Goal: Task Accomplishment & Management: Use online tool/utility

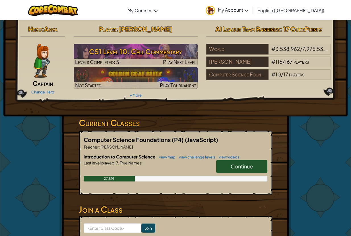
click at [245, 165] on span "Continue" at bounding box center [242, 166] width 22 height 7
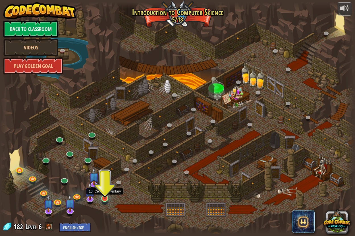
click at [107, 194] on img at bounding box center [104, 188] width 9 height 21
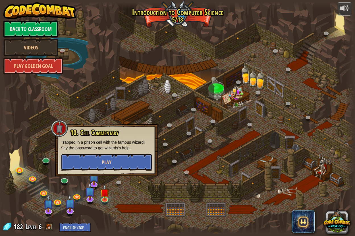
click at [137, 162] on button "Play" at bounding box center [107, 162] width 92 height 17
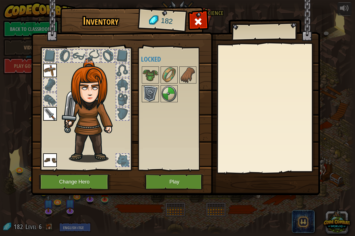
click at [148, 97] on img at bounding box center [150, 94] width 16 height 16
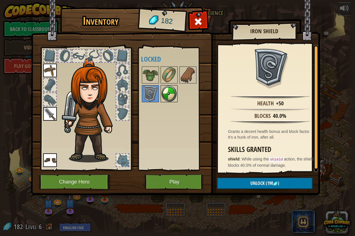
click at [170, 91] on img at bounding box center [169, 94] width 16 height 16
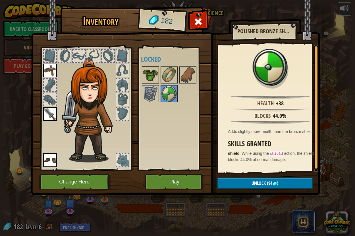
click at [149, 71] on img at bounding box center [150, 75] width 16 height 16
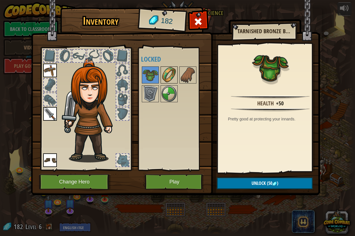
click at [163, 69] on img at bounding box center [169, 75] width 16 height 16
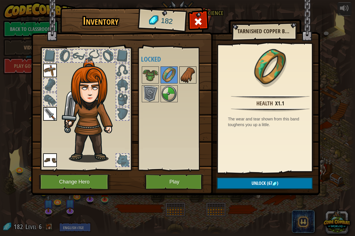
click at [191, 69] on img at bounding box center [188, 75] width 16 height 16
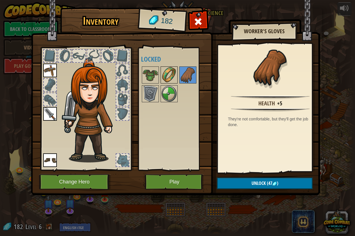
click at [172, 75] on img at bounding box center [169, 75] width 16 height 16
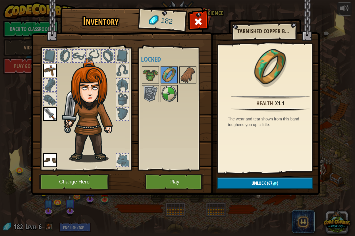
click at [163, 120] on div "Available Equip Equip Equip (double-click to equip) Locked" at bounding box center [176, 109] width 71 height 119
click at [184, 183] on button "Play" at bounding box center [174, 182] width 59 height 16
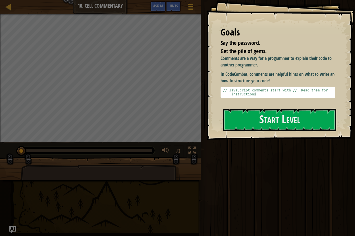
drag, startPoint x: 233, startPoint y: 65, endPoint x: 281, endPoint y: 58, distance: 48.2
click at [281, 58] on p "Comments are a way for a programmer to explain their code to another programmer." at bounding box center [280, 61] width 119 height 13
click at [267, 66] on p "Comments are a way for a programmer to explain their code to another programmer." at bounding box center [280, 61] width 119 height 13
click at [283, 65] on p "Comments are a way for a programmer to explain their code to another programmer." at bounding box center [280, 61] width 119 height 13
drag, startPoint x: 283, startPoint y: 80, endPoint x: 246, endPoint y: 78, distance: 37.1
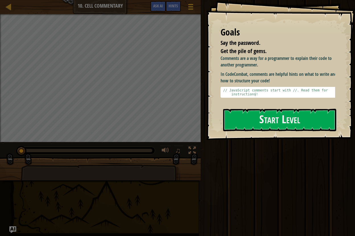
click at [247, 78] on p "In CodeCombat, comments are helpful hints on what to write and how to structure…" at bounding box center [280, 77] width 119 height 13
click at [246, 77] on p "In CodeCombat, comments are helpful hints on what to write and how to structure…" at bounding box center [280, 77] width 119 height 13
click at [241, 72] on p "In CodeCombat, comments are helpful hints on what to write and how to structure…" at bounding box center [280, 77] width 119 height 13
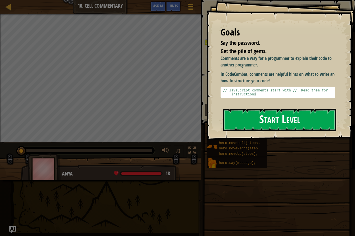
click at [302, 120] on button "Start Level" at bounding box center [279, 120] width 113 height 22
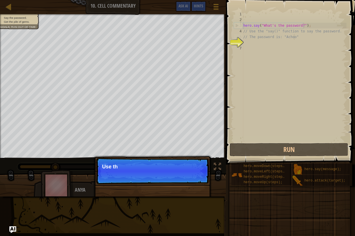
click at [297, 39] on div "hero . say ( "What's the password?" ) ; // Use the "say()" function to say the …" at bounding box center [294, 82] width 104 height 142
type textarea "// The password is: "Achoo""
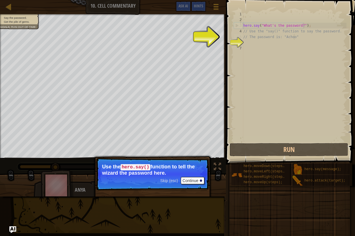
click at [265, 43] on div "hero . say ( "What's the password?" ) ; // Use the "say()" function to say the …" at bounding box center [294, 82] width 104 height 142
click at [251, 43] on div "hero . say ( "What's the password?" ) ; // Use the "say()" function to say the …" at bounding box center [294, 82] width 104 height 142
click at [238, 43] on div "6" at bounding box center [238, 43] width 9 height 6
click at [185, 181] on button "Continue" at bounding box center [193, 180] width 24 height 7
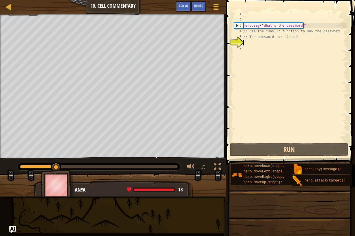
scroll to position [3, 0]
click at [247, 44] on div "hero . say ( "What's the password?" ) ; // Use the "say()" function to say the …" at bounding box center [294, 82] width 104 height 142
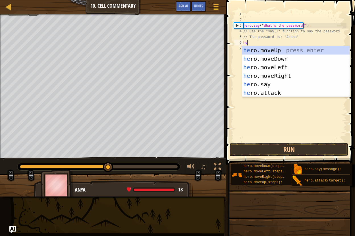
scroll to position [3, 0]
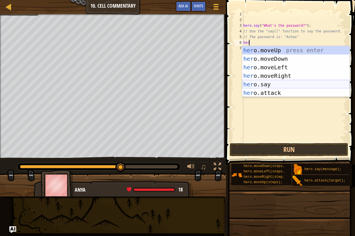
click at [272, 87] on div "her o.moveUp press enter her o.moveDown press enter her o.moveLeft press enter …" at bounding box center [296, 80] width 108 height 68
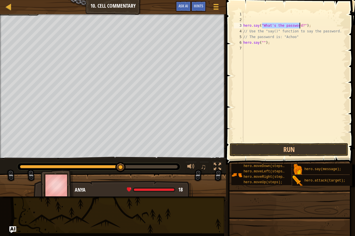
drag, startPoint x: 261, startPoint y: 25, endPoint x: 299, endPoint y: 28, distance: 38.0
click at [299, 28] on div "hero . say ( "What's the password?" ) ; // Use the "say()" function to say the …" at bounding box center [294, 82] width 104 height 142
click at [262, 43] on div "hero . say ( "What's the password?" ) ; // Use the "say()" function to say the …" at bounding box center [294, 82] width 104 height 142
paste textarea "What's the password?"
type textarea "hero.say("What's the password?");"
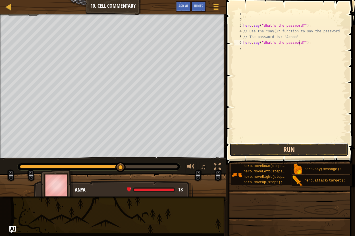
click at [244, 152] on button "Run" at bounding box center [289, 149] width 119 height 13
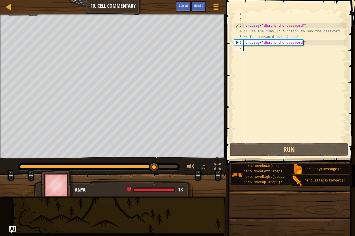
click at [254, 52] on div "hero . say ( "What's the password?" ) ; // Use the "say()" function to say the …" at bounding box center [294, 82] width 104 height 142
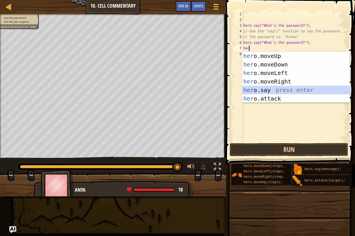
click at [254, 89] on div "her o.moveUp press enter her o.moveDown press enter her o.moveLeft press enter …" at bounding box center [296, 86] width 108 height 68
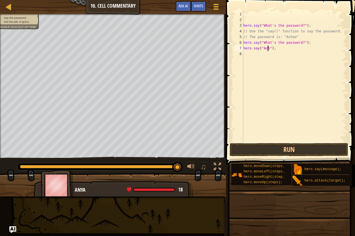
type textarea "hero.say("Achoo");"
click at [274, 55] on div "hero . say ( "What's the password?" ) ; // Use the "say()" function to say the …" at bounding box center [294, 82] width 104 height 142
click at [274, 148] on button "Run" at bounding box center [289, 149] width 119 height 13
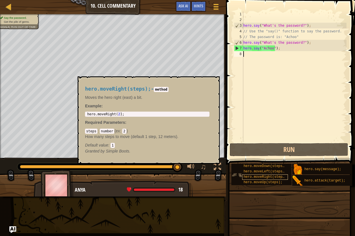
scroll to position [4, 0]
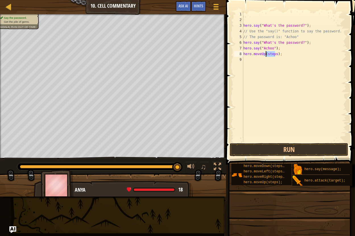
drag, startPoint x: 276, startPoint y: 54, endPoint x: 266, endPoint y: 55, distance: 9.1
click at [266, 55] on div "hero . say ( "What's the password?" ) ; // Use the "say()" function to say the …" at bounding box center [294, 82] width 104 height 142
click at [274, 152] on button "Run" at bounding box center [289, 149] width 119 height 13
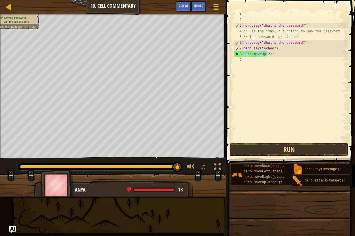
scroll to position [3, 2]
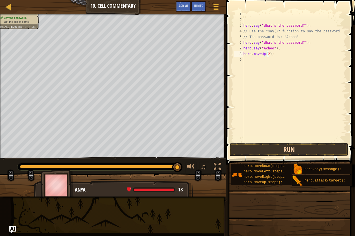
type textarea "hero.moveUp(2);"
click at [291, 151] on button "Run" at bounding box center [289, 149] width 119 height 13
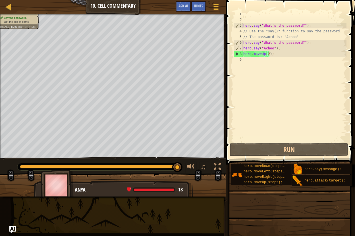
click at [271, 61] on div "hero . say ( "What's the password?" ) ; // Use the "say()" function to say the …" at bounding box center [294, 82] width 104 height 142
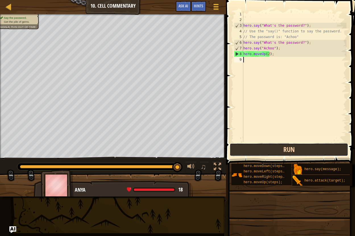
click at [277, 148] on button "Run" at bounding box center [289, 149] width 119 height 13
click at [266, 151] on button "Run" at bounding box center [289, 149] width 119 height 13
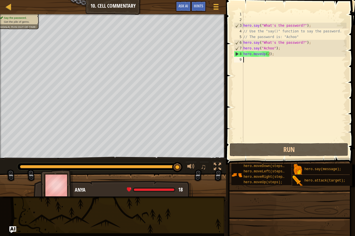
click at [302, 35] on div "hero . say ( "What's the password?" ) ; // Use the "say()" function to say the …" at bounding box center [294, 82] width 104 height 142
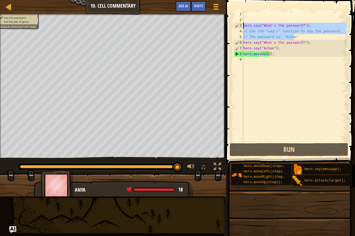
drag, startPoint x: 302, startPoint y: 35, endPoint x: 239, endPoint y: 27, distance: 63.4
click at [239, 27] on div "// The password is: "Achoo" 1 2 3 4 5 6 7 8 9 hero . say ( "What's the password…" at bounding box center [290, 76] width 114 height 131
type textarea "hero.say("What's the password?"); // Use the "say()" function to say the passwo…"
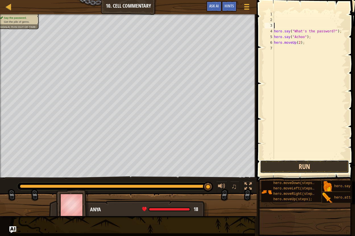
click at [306, 166] on button "Run" at bounding box center [304, 166] width 89 height 13
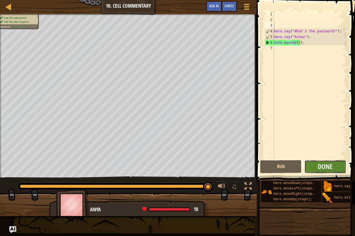
click at [315, 164] on button "Done" at bounding box center [326, 166] width 42 height 13
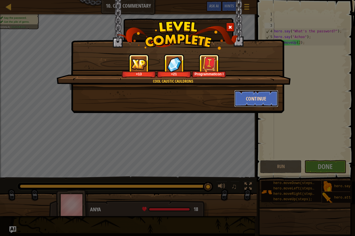
click at [259, 100] on button "Continue" at bounding box center [256, 98] width 44 height 17
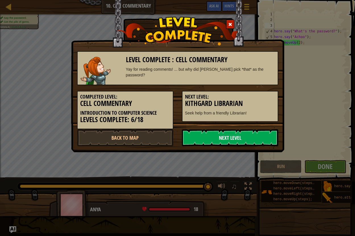
click at [243, 139] on link "Next Level" at bounding box center [230, 137] width 96 height 17
click at [241, 135] on link "Next Level" at bounding box center [230, 137] width 96 height 17
click at [193, 138] on link "Next Level" at bounding box center [230, 137] width 96 height 17
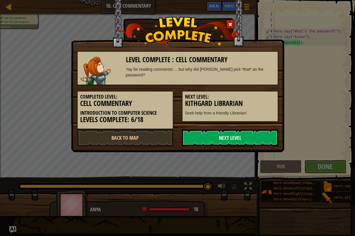
click at [193, 138] on link "Next Level" at bounding box center [230, 137] width 96 height 17
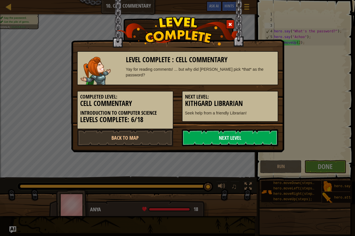
click at [193, 138] on link "Next Level" at bounding box center [230, 137] width 96 height 17
click at [158, 136] on link "Back to Map" at bounding box center [125, 137] width 96 height 17
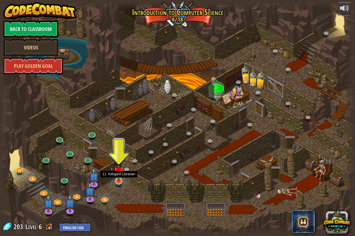
click at [117, 181] on img at bounding box center [118, 171] width 9 height 21
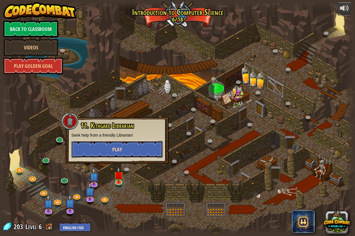
click at [133, 149] on button "Play" at bounding box center [117, 149] width 92 height 17
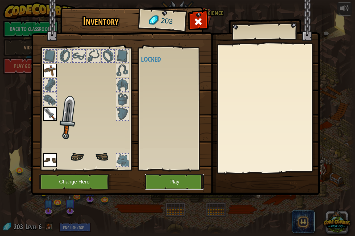
click at [183, 185] on button "Play" at bounding box center [174, 182] width 59 height 16
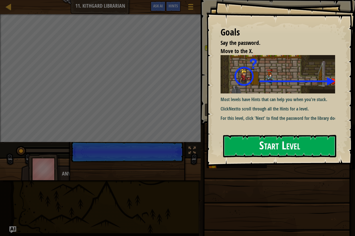
click at [247, 147] on button "Start Level" at bounding box center [279, 146] width 113 height 22
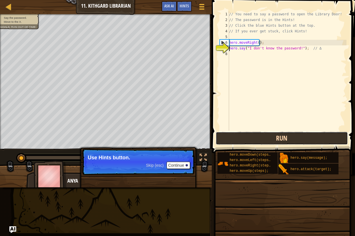
click at [289, 138] on button "Run" at bounding box center [282, 138] width 133 height 13
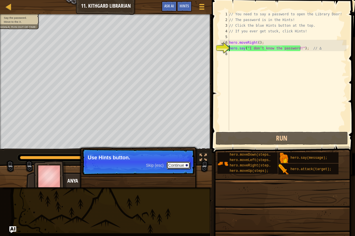
click at [174, 166] on button "Continue" at bounding box center [179, 165] width 24 height 7
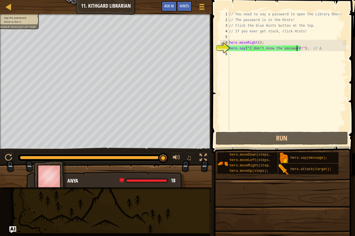
click at [296, 49] on div "// You need to say a password to open the Library Door! // The password is in t…" at bounding box center [287, 76] width 119 height 131
click at [186, 10] on div "Hints" at bounding box center [184, 6] width 15 height 11
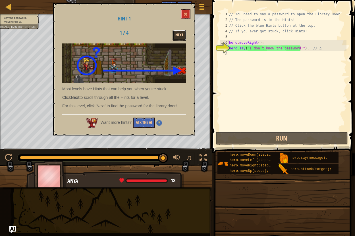
click at [177, 37] on button "Next" at bounding box center [180, 35] width 14 height 11
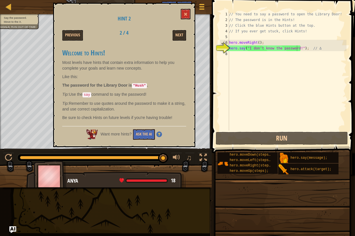
drag, startPoint x: 144, startPoint y: 85, endPoint x: 135, endPoint y: 84, distance: 8.5
click at [135, 85] on code ""Hush"" at bounding box center [139, 85] width 15 height 5
click at [140, 85] on code ""Hush"" at bounding box center [139, 85] width 15 height 5
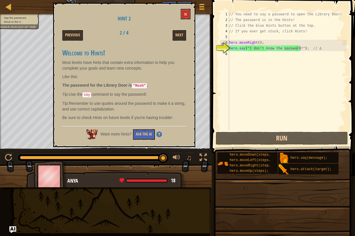
click at [296, 48] on div "// You need to say a password to open the Library Door! // The password is in t…" at bounding box center [287, 76] width 119 height 131
drag, startPoint x: 296, startPoint y: 48, endPoint x: 269, endPoint y: 48, distance: 27.0
click at [269, 48] on div "// You need to say a password to open the Library Door! // The password is in t…" at bounding box center [287, 76] width 119 height 131
click at [269, 48] on div "// You need to say a password to open the Library Door! // The password is in t…" at bounding box center [287, 70] width 119 height 119
drag, startPoint x: 297, startPoint y: 49, endPoint x: 248, endPoint y: 50, distance: 48.9
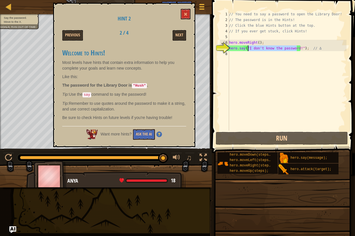
click at [248, 50] on div "// You need to say a password to open the Library Door! // The password is in t…" at bounding box center [287, 76] width 119 height 131
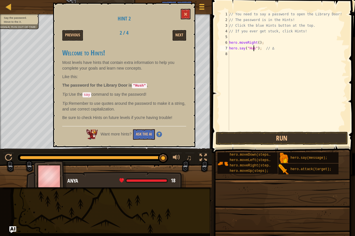
scroll to position [3, 2]
click at [277, 138] on button "Run" at bounding box center [282, 138] width 133 height 13
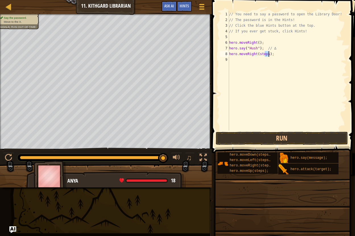
click at [268, 55] on div "// You need to say a password to open the Library Door! // The password is in t…" at bounding box center [287, 76] width 119 height 131
click at [266, 55] on div "// You need to say a password to open the Library Door! // The password is in t…" at bounding box center [287, 70] width 119 height 119
drag, startPoint x: 266, startPoint y: 55, endPoint x: 258, endPoint y: 56, distance: 8.6
click at [258, 56] on div "// You need to say a password to open the Library Door! // The password is in t…" at bounding box center [287, 76] width 119 height 131
type textarea "hero.moveRight();"
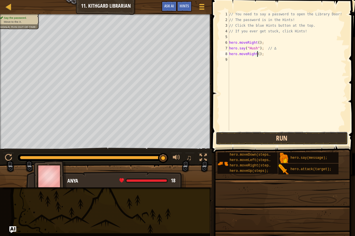
click at [271, 135] on button "Run" at bounding box center [282, 138] width 133 height 13
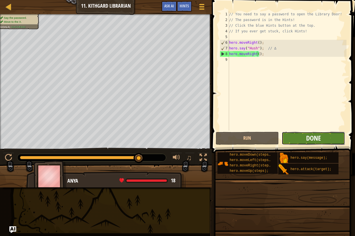
click at [315, 139] on span "Done" at bounding box center [313, 138] width 15 height 9
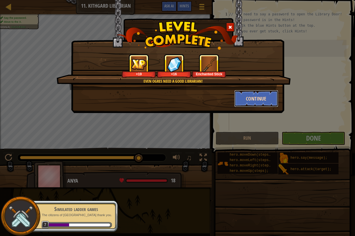
click at [259, 93] on button "Continue" at bounding box center [256, 98] width 44 height 17
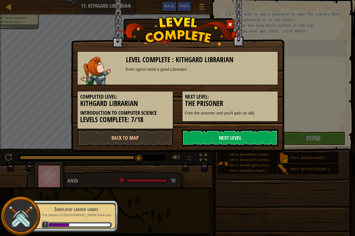
click at [231, 134] on link "Next Level" at bounding box center [230, 137] width 96 height 17
click at [225, 139] on link "Next Level" at bounding box center [230, 137] width 96 height 17
click at [224, 138] on link "Next Level" at bounding box center [230, 137] width 96 height 17
click at [224, 137] on link "Next Level" at bounding box center [230, 137] width 96 height 17
click at [224, 136] on link "Next Level" at bounding box center [230, 137] width 96 height 17
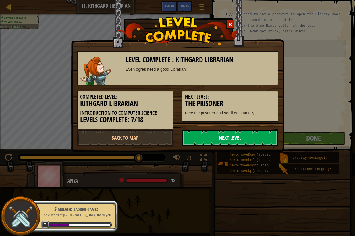
click at [224, 136] on link "Next Level" at bounding box center [230, 137] width 96 height 17
click at [125, 136] on link "Back to Map" at bounding box center [125, 137] width 96 height 17
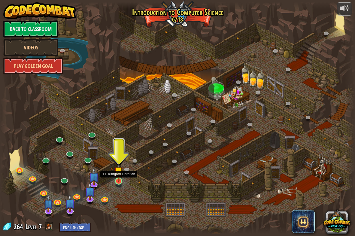
click at [119, 181] on img at bounding box center [118, 171] width 9 height 21
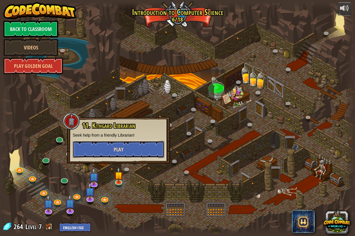
click at [133, 150] on button "Play" at bounding box center [119, 149] width 92 height 17
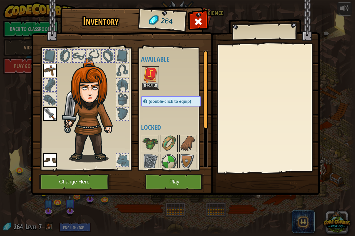
click at [153, 78] on img at bounding box center [150, 75] width 16 height 16
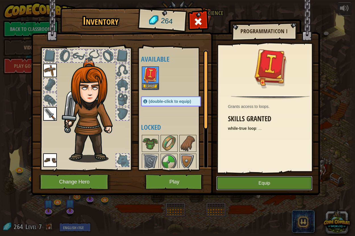
click at [276, 181] on button "Equip" at bounding box center [264, 183] width 96 height 14
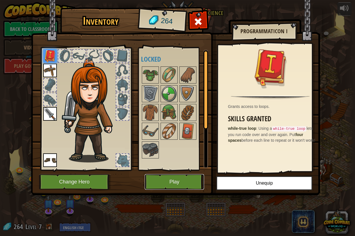
click at [153, 183] on button "Play" at bounding box center [174, 182] width 59 height 16
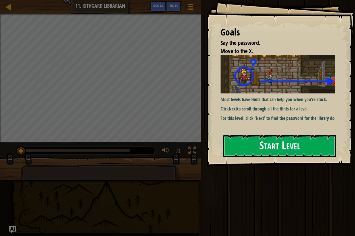
click at [300, 150] on button "Start Level" at bounding box center [279, 146] width 113 height 22
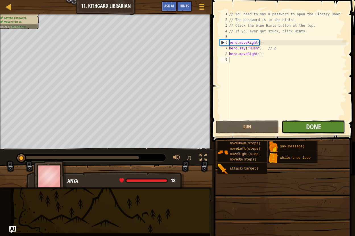
click at [299, 127] on button "Done" at bounding box center [313, 127] width 63 height 13
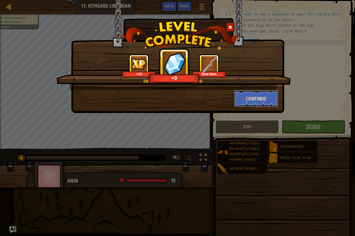
click at [260, 103] on button "Continue" at bounding box center [256, 98] width 44 height 17
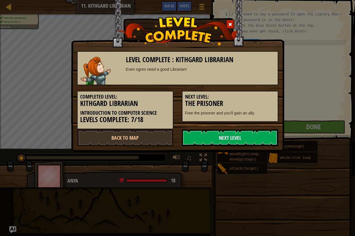
click at [258, 137] on link "Next Level" at bounding box center [230, 137] width 96 height 17
click at [253, 142] on link "Next Level" at bounding box center [230, 137] width 96 height 17
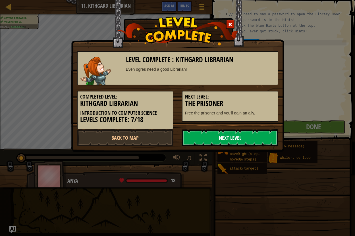
click at [253, 142] on link "Next Level" at bounding box center [230, 137] width 96 height 17
click at [245, 138] on link "Next Level" at bounding box center [230, 137] width 96 height 17
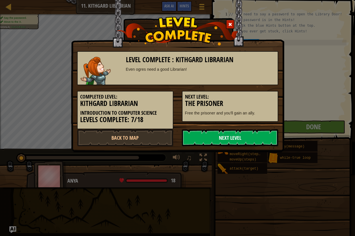
click at [245, 138] on link "Next Level" at bounding box center [230, 137] width 96 height 17
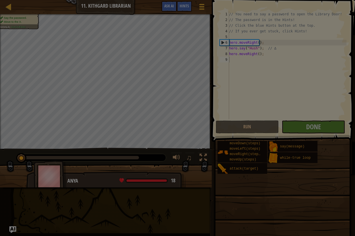
click at [245, 138] on div at bounding box center [177, 118] width 355 height 236
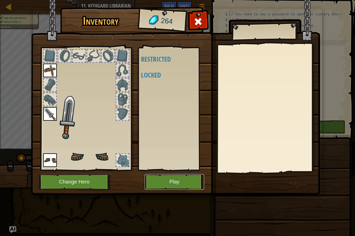
click at [188, 184] on button "Play" at bounding box center [174, 182] width 59 height 16
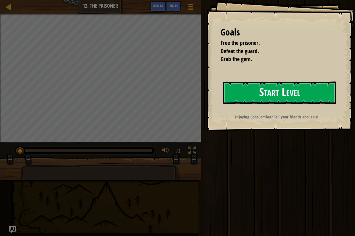
click at [249, 96] on button "Start Level" at bounding box center [279, 93] width 113 height 22
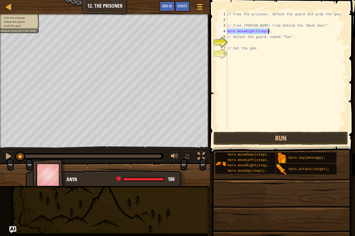
click at [265, 31] on div "// Free the prisoner, defeat the guard and grab the gem. // Free [PERSON_NAME] …" at bounding box center [286, 70] width 121 height 119
drag, startPoint x: 265, startPoint y: 31, endPoint x: 255, endPoint y: 32, distance: 10.3
click at [255, 32] on div "// Free the prisoner, defeat the guard and grab the gem. // Free [PERSON_NAME] …" at bounding box center [286, 76] width 121 height 131
type textarea "hero.moveRight();"
click at [266, 32] on div "// Free the prisoner, defeat the guard and grab the gem. // Free [PERSON_NAME] …" at bounding box center [286, 76] width 121 height 131
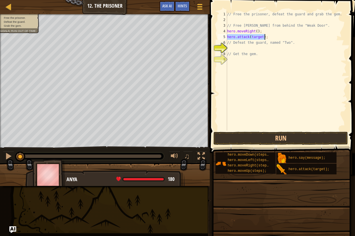
click at [259, 38] on div "// Free the prisoner, defeat the guard and grab the gem. // Free [PERSON_NAME] …" at bounding box center [286, 70] width 121 height 119
drag, startPoint x: 261, startPoint y: 38, endPoint x: 250, endPoint y: 38, distance: 10.5
click at [250, 38] on div "// Free the prisoner, defeat the guard and grab the gem. // Free [PERSON_NAME] …" at bounding box center [286, 76] width 121 height 131
type textarea "hero.attack("Weak Door");"
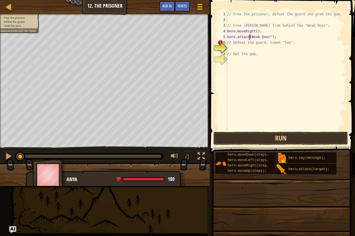
scroll to position [3, 2]
click at [278, 50] on div "// Free the prisoner, defeat the guard and grab the gem. // Free [PERSON_NAME] …" at bounding box center [286, 76] width 121 height 131
click at [265, 49] on div "// Free the prisoner, defeat the guard and grab the gem. // Free [PERSON_NAME] …" at bounding box center [286, 70] width 121 height 119
drag, startPoint x: 265, startPoint y: 49, endPoint x: 257, endPoint y: 48, distance: 8.0
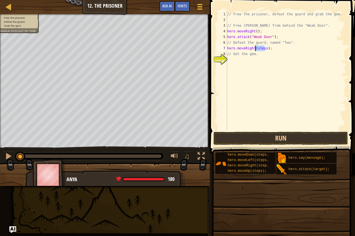
click at [257, 48] on div "// Free the prisoner, defeat the guard and grab the gem. // Free [PERSON_NAME] …" at bounding box center [286, 76] width 121 height 131
type textarea "hero.moveRight(2);"
click at [260, 58] on div "// Free the prisoner, defeat the guard and grab the gem. // Free [PERSON_NAME] …" at bounding box center [286, 76] width 121 height 131
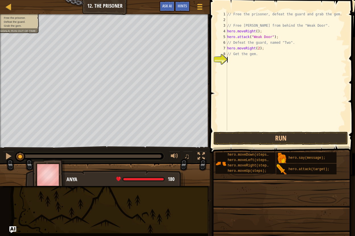
click at [259, 54] on div "// Free the prisoner, defeat the guard and grab the gem. // Free [PERSON_NAME] …" at bounding box center [286, 76] width 121 height 131
click at [266, 48] on div "// Free the prisoner, defeat the guard and grab the gem. // Free [PERSON_NAME] …" at bounding box center [286, 76] width 121 height 131
type textarea "hero.moveRight(2);"
click at [264, 53] on div "// Free the prisoner, defeat the guard and grab the gem. // Free [PERSON_NAME] …" at bounding box center [287, 70] width 119 height 119
click at [264, 53] on div "// Free the prisoner, defeat the guard and grab the gem. // Free [PERSON_NAME] …" at bounding box center [287, 76] width 119 height 131
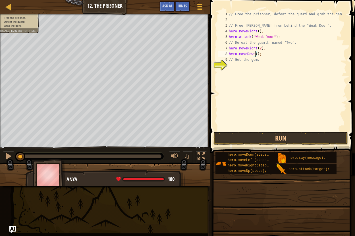
scroll to position [3, 2]
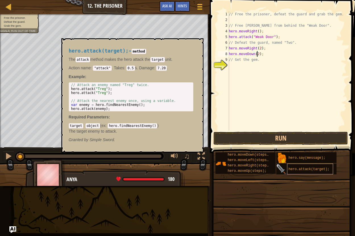
type textarea "hero.moveDown(2);"
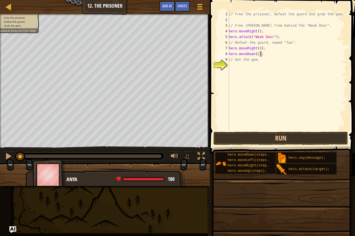
click at [264, 55] on div "// Free the prisoner, defeat the guard and grab the gem. // Free [PERSON_NAME] …" at bounding box center [287, 76] width 119 height 131
click at [261, 59] on div "// Free the prisoner, defeat the guard and grab the gem. // Free [PERSON_NAME] …" at bounding box center [287, 70] width 119 height 119
drag, startPoint x: 263, startPoint y: 59, endPoint x: 252, endPoint y: 59, distance: 10.8
click at [252, 59] on div "// Free the prisoner, defeat the guard and grab the gem. // Free [PERSON_NAME] …" at bounding box center [287, 76] width 119 height 131
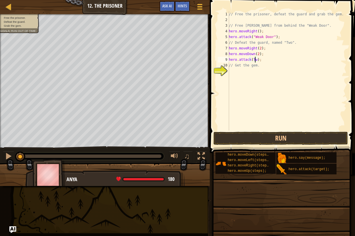
type textarea "hero.attack(Two);"
click at [290, 72] on div "// Free the prisoner, defeat the guard and grab the gem. // Free [PERSON_NAME] …" at bounding box center [287, 76] width 119 height 131
drag, startPoint x: 267, startPoint y: 71, endPoint x: 257, endPoint y: 73, distance: 9.5
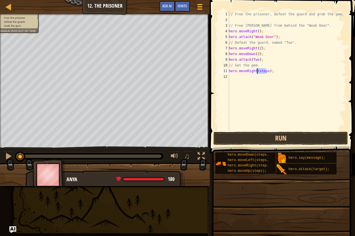
click at [257, 73] on div "// Free the prisoner, defeat the guard and grab the gem. // Free [PERSON_NAME] …" at bounding box center [287, 76] width 119 height 131
click at [273, 135] on button "Run" at bounding box center [281, 138] width 135 height 13
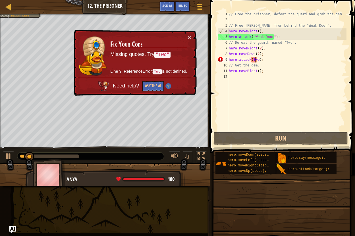
click at [256, 59] on div "// Free the prisoner, defeat the guard and grab the gem. // Free [PERSON_NAME] …" at bounding box center [287, 76] width 119 height 131
click at [190, 35] on button "×" at bounding box center [189, 37] width 3 height 6
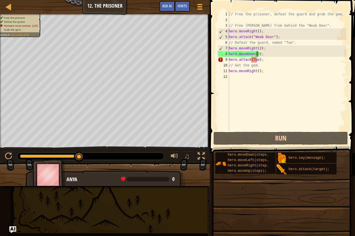
click at [258, 53] on div "// Free the prisoner, defeat the guard and grab the gem. // Free [PERSON_NAME] …" at bounding box center [287, 76] width 119 height 131
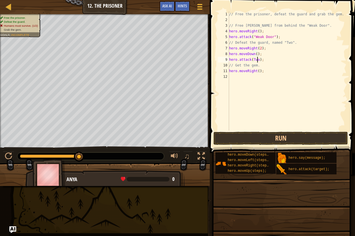
click at [257, 59] on div "// Free the prisoner, defeat the guard and grab the gem. // Free [PERSON_NAME] …" at bounding box center [287, 76] width 119 height 131
click at [264, 138] on button "Run" at bounding box center [281, 138] width 135 height 13
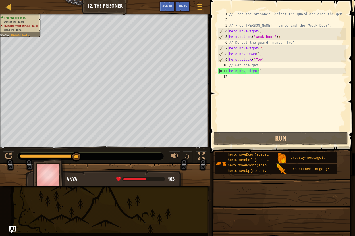
click at [265, 71] on div "// Free the prisoner, defeat the guard and grab the gem. // Free [PERSON_NAME] …" at bounding box center [287, 76] width 119 height 131
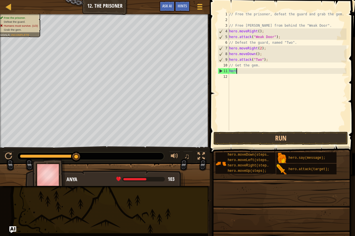
scroll to position [3, 0]
type textarea "h"
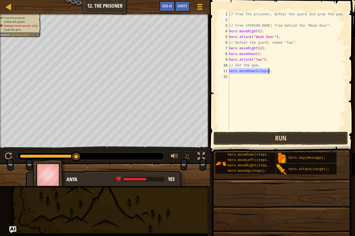
click at [265, 72] on div "// Free the prisoner, defeat the guard and grab the gem. // Free [PERSON_NAME] …" at bounding box center [287, 70] width 119 height 119
drag, startPoint x: 265, startPoint y: 72, endPoint x: 256, endPoint y: 71, distance: 8.9
click at [256, 71] on div "// Free the prisoner, defeat the guard and grab the gem. // Free [PERSON_NAME] …" at bounding box center [287, 76] width 119 height 131
type textarea "hero.moveDown(2);"
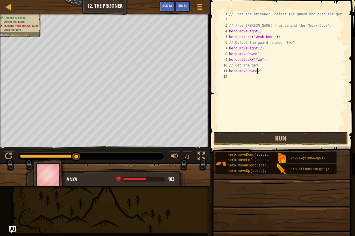
click at [241, 80] on div "// Free the prisoner, defeat the guard and grab the gem. // Free [PERSON_NAME] …" at bounding box center [287, 76] width 119 height 131
drag, startPoint x: 267, startPoint y: 76, endPoint x: 258, endPoint y: 77, distance: 9.5
click at [258, 77] on div "// Free the prisoner, defeat the guard and grab the gem. // Free [PERSON_NAME] …" at bounding box center [287, 76] width 119 height 131
type textarea "hero.moveRight();"
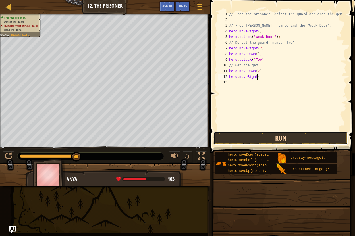
click at [275, 138] on button "Run" at bounding box center [281, 138] width 135 height 13
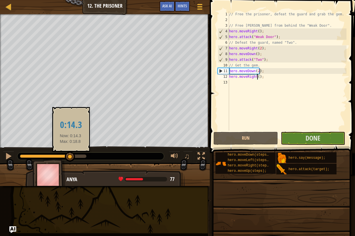
drag, startPoint x: 85, startPoint y: 155, endPoint x: 71, endPoint y: 158, distance: 14.7
click at [71, 158] on div at bounding box center [70, 157] width 10 height 10
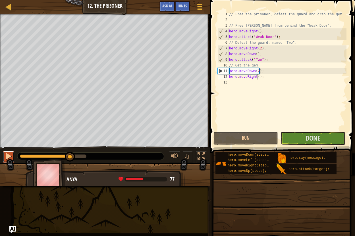
click at [9, 158] on div at bounding box center [8, 156] width 7 height 7
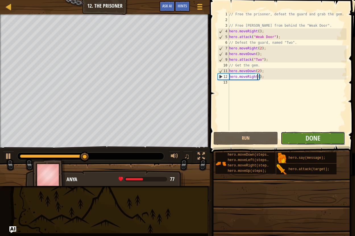
click at [322, 138] on button "Done" at bounding box center [313, 138] width 64 height 13
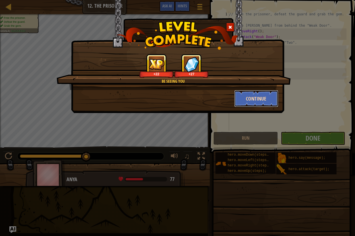
click at [260, 101] on button "Continue" at bounding box center [256, 98] width 44 height 17
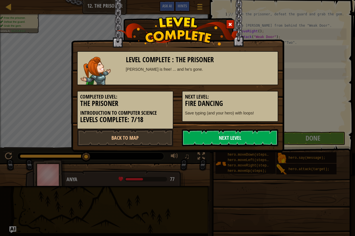
click at [230, 136] on link "Next Level" at bounding box center [230, 137] width 96 height 17
click at [230, 138] on link "Next Level" at bounding box center [230, 137] width 96 height 17
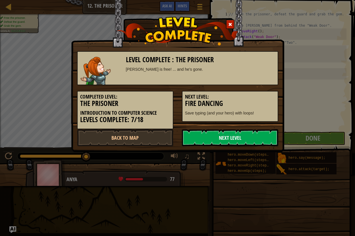
click at [230, 138] on link "Next Level" at bounding box center [230, 137] width 96 height 17
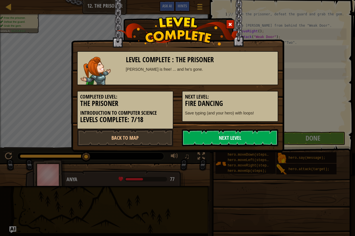
click at [230, 138] on link "Next Level" at bounding box center [230, 137] width 96 height 17
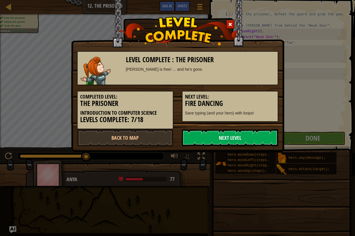
click at [230, 138] on link "Next Level" at bounding box center [230, 137] width 96 height 17
click at [236, 135] on link "Next Level" at bounding box center [230, 137] width 96 height 17
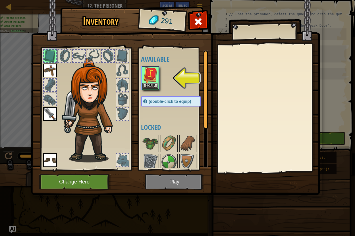
click at [147, 76] on img at bounding box center [150, 75] width 16 height 16
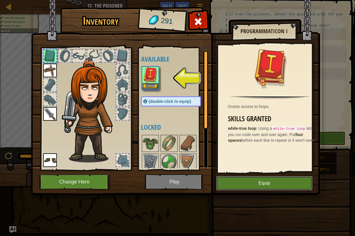
click at [284, 181] on button "Equip" at bounding box center [264, 183] width 96 height 14
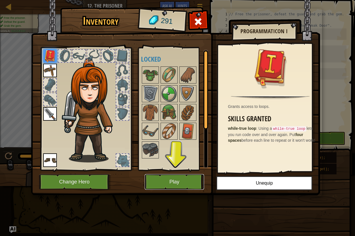
click at [173, 177] on button "Play" at bounding box center [174, 182] width 59 height 16
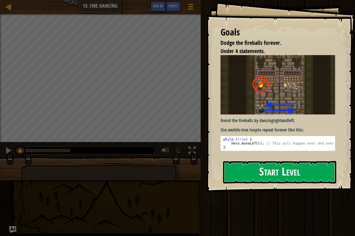
click at [270, 175] on button "Start Level" at bounding box center [279, 172] width 113 height 22
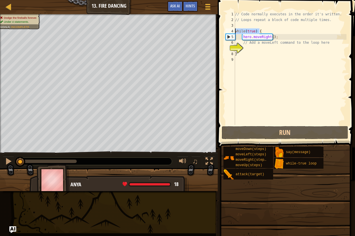
drag, startPoint x: 262, startPoint y: 30, endPoint x: 234, endPoint y: 31, distance: 27.9
click at [234, 31] on div "1 2 3 4 5 6 7 8 9 // Code normally executes in the order it's written. // Loops…" at bounding box center [286, 68] width 122 height 114
click at [240, 37] on div "// Code normally executes in the order it's written. // Loops repeat a block of…" at bounding box center [290, 73] width 113 height 125
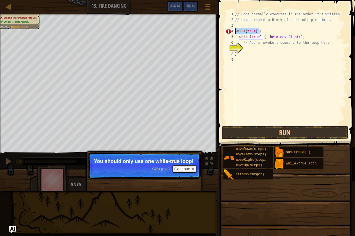
drag, startPoint x: 273, startPoint y: 31, endPoint x: 233, endPoint y: 34, distance: 39.3
click at [233, 34] on div "while(true) { hero.moveRight(); 1 2 3 4 5 6 7 8 9 // Code normally executes in …" at bounding box center [286, 68] width 122 height 114
type textarea "while(true) {"
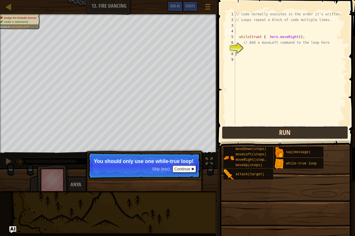
click at [259, 131] on button "Run" at bounding box center [285, 132] width 127 height 13
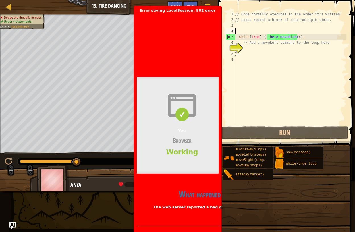
click at [243, 111] on div "// Code normally executes in the order it's written. // Loops repeat a block of…" at bounding box center [290, 73] width 113 height 125
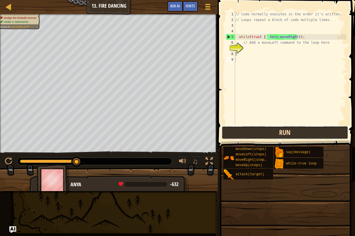
click at [265, 136] on button "Run" at bounding box center [285, 132] width 127 height 13
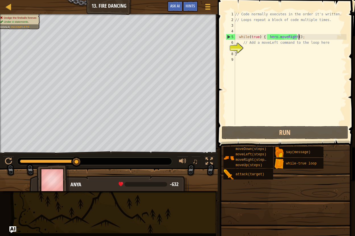
click at [305, 38] on div "// Code normally executes in the order it's written. // Loops repeat a block of…" at bounding box center [290, 73] width 113 height 125
click at [309, 43] on div "// Code normally executes in the order it's written. // Loops repeat a block of…" at bounding box center [290, 73] width 113 height 125
drag, startPoint x: 239, startPoint y: 37, endPoint x: 309, endPoint y: 37, distance: 70.0
click at [309, 37] on div "// Code normally executes in the order it's written. // Loops repeat a block of…" at bounding box center [290, 73] width 113 height 125
type textarea "while(true) { hero.moveRight();"
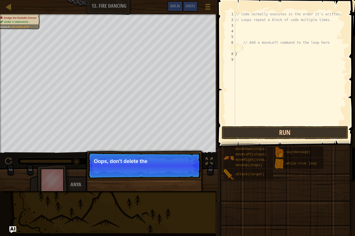
click at [245, 47] on div "// Code normally executes in the order it's written. // Loops repeat a block of…" at bounding box center [290, 73] width 113 height 125
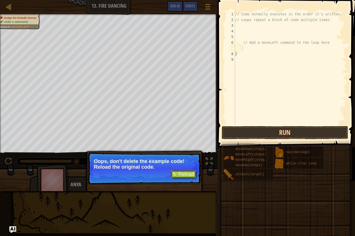
click at [183, 172] on button "↻ Reload" at bounding box center [183, 174] width 25 height 9
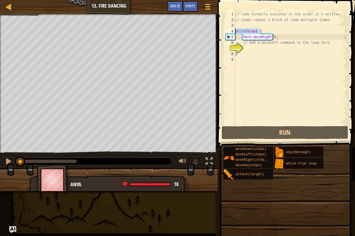
drag, startPoint x: 264, startPoint y: 30, endPoint x: 233, endPoint y: 34, distance: 32.0
click at [233, 34] on div "1 2 3 4 5 6 7 8 9 // Code normally executes in the order it's written. // Loops…" at bounding box center [286, 68] width 122 height 114
click at [238, 38] on div "// Code normally executes in the order it's written. // Loops repeat a block of…" at bounding box center [290, 73] width 113 height 125
paste textarea "while(true) {"
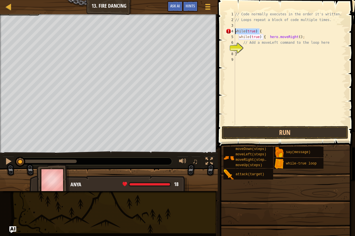
drag, startPoint x: 260, startPoint y: 31, endPoint x: 229, endPoint y: 31, distance: 30.7
click at [229, 31] on div "while(true) { hero.moveRight(); 1 2 3 4 5 6 7 8 9 // Code normally executes in …" at bounding box center [286, 68] width 122 height 114
type textarea "while(true) {"
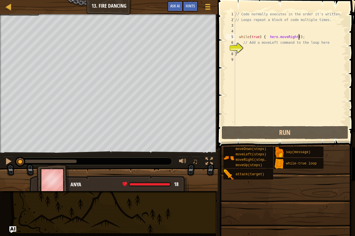
click at [305, 37] on div "// Code normally executes in the order it's written. // Loops repeat a block of…" at bounding box center [290, 73] width 113 height 125
type textarea "while(true) { hero.moveRight();"
drag, startPoint x: 238, startPoint y: 36, endPoint x: 307, endPoint y: 36, distance: 69.4
click at [307, 36] on div "// Code normally executes in the order it's written. // Loops repeat a block of…" at bounding box center [290, 73] width 113 height 125
click at [285, 49] on div "// Code normally executes in the order it's written. // Loops repeat a block of…" at bounding box center [290, 73] width 113 height 125
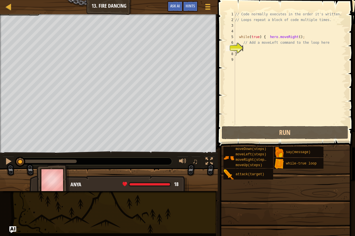
paste textarea "while(true) { hero.moveRight();"
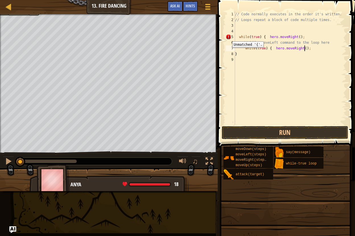
click at [228, 37] on div "5" at bounding box center [230, 37] width 9 height 6
type textarea "}"
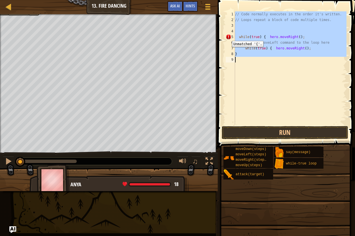
click at [228, 37] on div "5" at bounding box center [230, 37] width 9 height 6
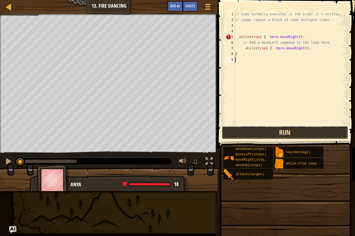
click at [266, 137] on button "Run" at bounding box center [285, 132] width 127 height 13
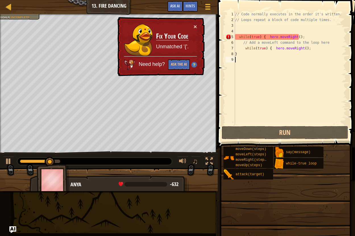
click at [265, 38] on div "// Code normally executes in the order it's written. // Loops repeat a block of…" at bounding box center [290, 73] width 113 height 125
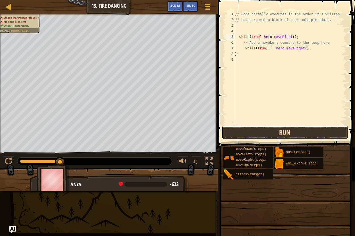
click at [272, 129] on button "Run" at bounding box center [285, 132] width 127 height 13
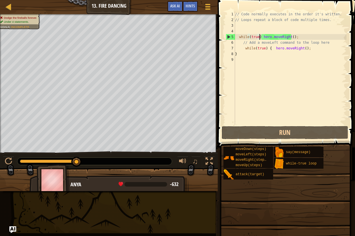
click at [299, 49] on div "// Code normally executes in the order it's written. // Loops repeat a block of…" at bounding box center [290, 73] width 113 height 125
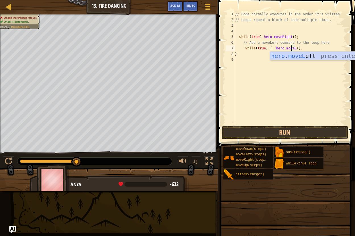
scroll to position [3, 5]
click at [299, 52] on div "hero.moveL eft press enter" at bounding box center [324, 65] width 108 height 26
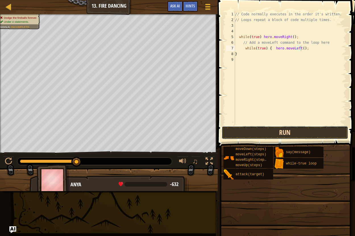
click at [287, 133] on button "Run" at bounding box center [285, 132] width 127 height 13
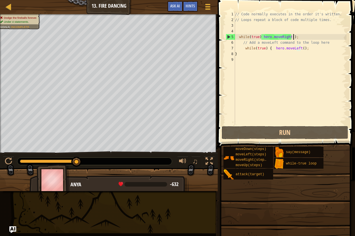
click at [296, 36] on div "// Code normally executes in the order it's written. // Loops repeat a block of…" at bounding box center [290, 73] width 113 height 125
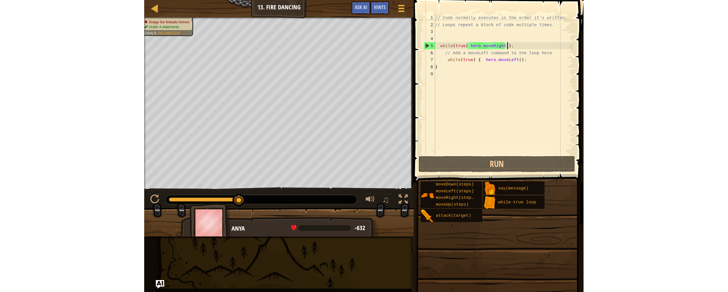
scroll to position [3, 5]
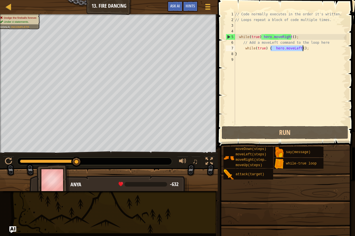
drag, startPoint x: 272, startPoint y: 49, endPoint x: 304, endPoint y: 49, distance: 32.7
click at [304, 49] on div "// Code normally executes in the order it's written. // Loops repeat a block of…" at bounding box center [290, 73] width 113 height 125
click at [310, 35] on div "// Code normally executes in the order it's written. // Loops repeat a block of…" at bounding box center [290, 73] width 113 height 125
paste textarea "hero.moveLeft();"
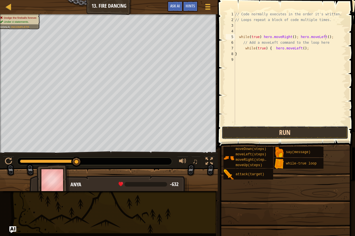
click at [284, 133] on button "Run" at bounding box center [285, 132] width 127 height 13
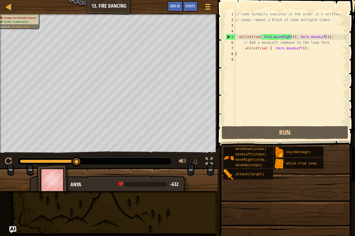
click at [278, 140] on span at bounding box center [287, 66] width 142 height 164
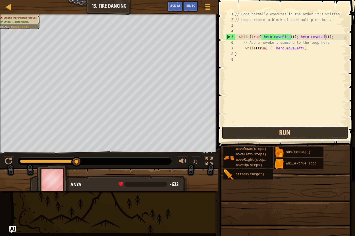
click at [277, 131] on button "Run" at bounding box center [285, 132] width 127 height 13
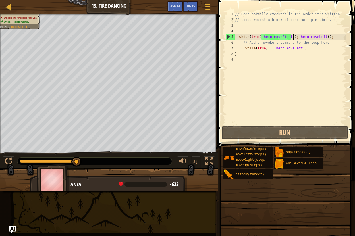
click at [293, 38] on div "// Code normally executes in the order it's written. // Loops repeat a block of…" at bounding box center [290, 73] width 113 height 125
drag, startPoint x: 245, startPoint y: 48, endPoint x: 302, endPoint y: 50, distance: 57.5
click at [302, 50] on div "// Code normally executes in the order it's written. // Loops repeat a block of…" at bounding box center [290, 73] width 113 height 125
drag, startPoint x: 330, startPoint y: 38, endPoint x: 295, endPoint y: 40, distance: 35.3
click at [295, 40] on div "// Code normally executes in the order it's written. // Loops repeat a block of…" at bounding box center [290, 73] width 113 height 125
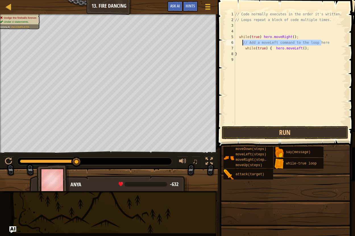
drag, startPoint x: 322, startPoint y: 43, endPoint x: 243, endPoint y: 43, distance: 79.6
click at [243, 43] on div "// Code normally executes in the order it's written. // Loops repeat a block of…" at bounding box center [290, 73] width 113 height 125
click at [240, 43] on div "// Code normally executes in the order it's written. // Loops repeat a block of…" at bounding box center [290, 73] width 113 height 125
drag, startPoint x: 304, startPoint y: 49, endPoint x: 272, endPoint y: 50, distance: 32.1
click at [272, 50] on div "// Code normally executes in the order it's written. // Loops repeat a block of…" at bounding box center [290, 73] width 113 height 125
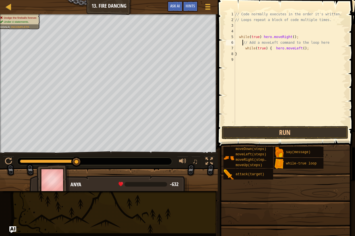
click at [242, 44] on div "// Code normally executes in the order it's written. // Loops repeat a block of…" at bounding box center [290, 73] width 113 height 125
paste textarea "hero.moveLeft();"
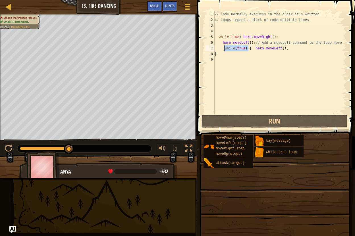
drag, startPoint x: 249, startPoint y: 49, endPoint x: 225, endPoint y: 50, distance: 24.0
click at [225, 50] on div "// Code normally executes in the order it's written. // Loops repeat a block of…" at bounding box center [280, 68] width 133 height 114
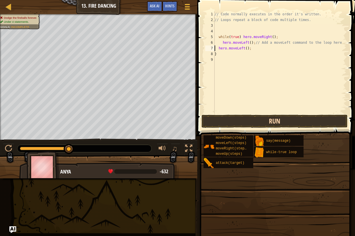
scroll to position [3, 3]
click at [259, 120] on button "Run" at bounding box center [275, 121] width 146 height 13
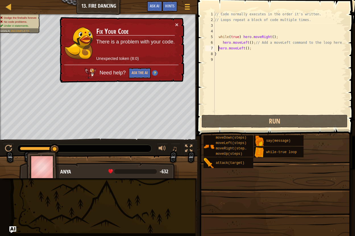
click at [218, 49] on div "// Code normally executes in the order it's written. // Loops repeat a block of…" at bounding box center [280, 68] width 133 height 114
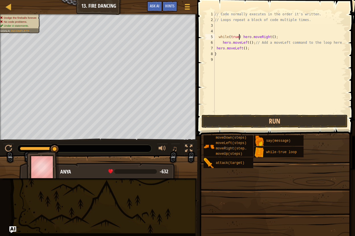
click at [239, 38] on div "// Code normally executes in the order it's written. // Loops repeat a block of…" at bounding box center [280, 68] width 133 height 114
type textarea "while(true) hero.moveRight();"
click at [231, 122] on button "Run" at bounding box center [275, 121] width 146 height 13
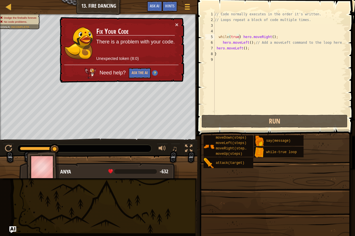
click at [109, 72] on span "Need help?" at bounding box center [114, 73] width 28 height 6
click at [176, 24] on button "×" at bounding box center [176, 25] width 3 height 6
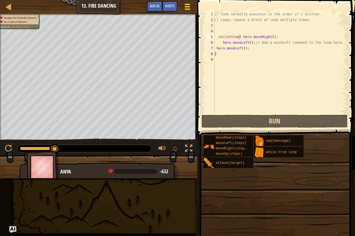
click at [185, 9] on span at bounding box center [187, 9] width 5 height 1
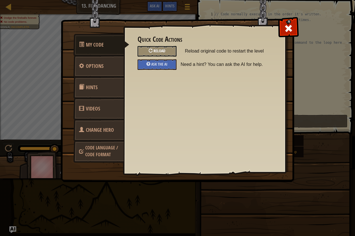
click at [163, 47] on div "Reload" at bounding box center [157, 51] width 39 height 11
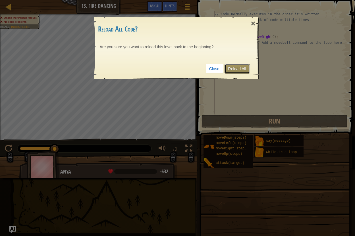
click at [241, 67] on link "Reload All" at bounding box center [237, 69] width 25 height 10
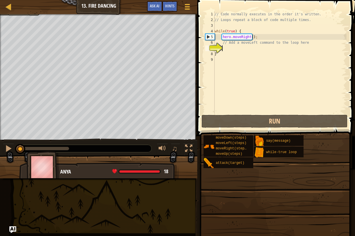
scroll to position [3, 0]
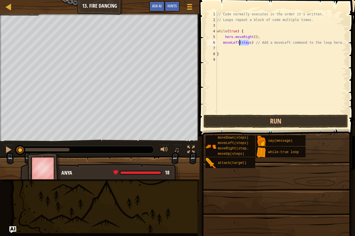
drag, startPoint x: 249, startPoint y: 44, endPoint x: 240, endPoint y: 44, distance: 9.1
click at [240, 44] on div "// Code normally executes in the order it's written. // Loops repeat a block of…" at bounding box center [281, 68] width 131 height 114
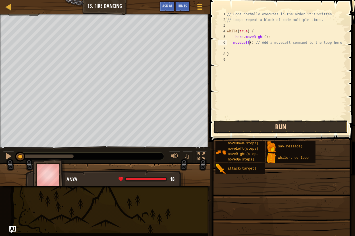
click at [243, 123] on button "Run" at bounding box center [281, 127] width 135 height 13
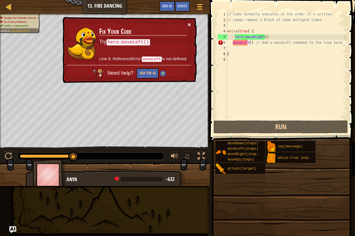
click at [189, 24] on button "×" at bounding box center [189, 25] width 3 height 6
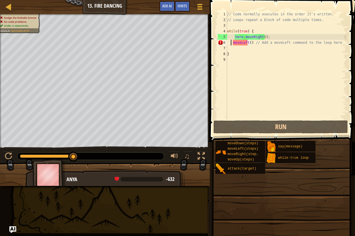
click at [231, 44] on div "// Code normally executes in the order it's written. // Loops repeat a block of…" at bounding box center [286, 70] width 121 height 119
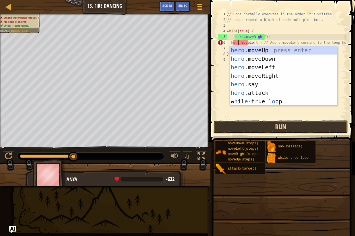
scroll to position [3, 1]
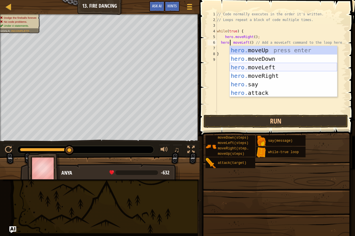
click at [268, 67] on div "hero. moveUp press enter hero. moveDown press enter hero. moveLeft press enter …" at bounding box center [284, 80] width 108 height 68
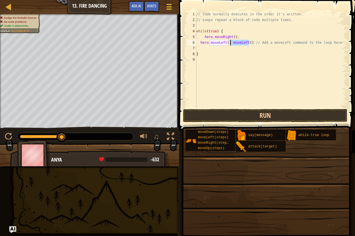
drag, startPoint x: 250, startPoint y: 42, endPoint x: 230, endPoint y: 44, distance: 20.0
click at [230, 44] on div "// Code normally executes in the order it's written. // Loops repeat a block of…" at bounding box center [270, 65] width 151 height 108
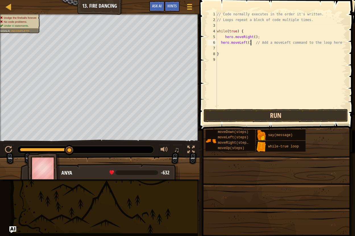
type textarea "hero.moveLeft() // Add a moveLeft command to the loop here"
click at [250, 117] on button "Run" at bounding box center [276, 115] width 144 height 13
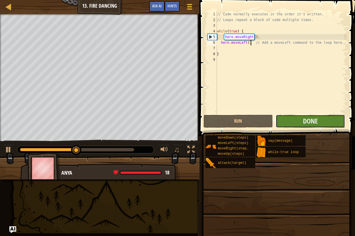
click at [318, 119] on button "Done" at bounding box center [310, 121] width 69 height 13
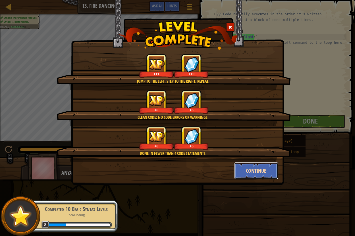
click at [259, 170] on button "Continue" at bounding box center [256, 170] width 44 height 17
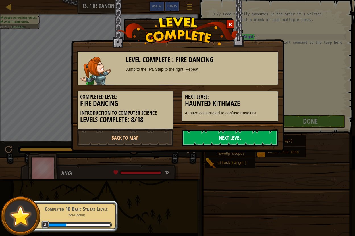
click at [244, 140] on link "Next Level" at bounding box center [230, 137] width 96 height 17
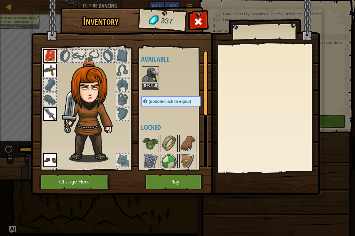
click at [150, 71] on img at bounding box center [150, 75] width 16 height 16
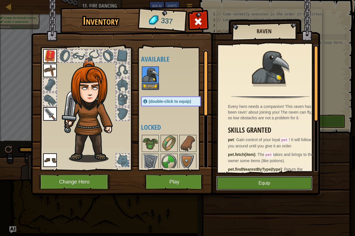
click at [271, 182] on button "Equip" at bounding box center [264, 183] width 96 height 14
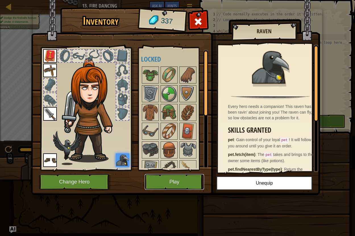
click at [173, 183] on button "Play" at bounding box center [174, 182] width 59 height 16
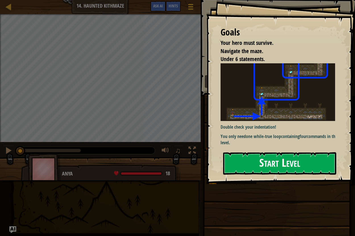
click at [280, 166] on button "Start Level" at bounding box center [279, 163] width 113 height 22
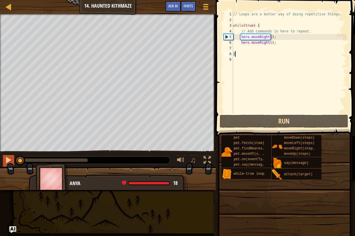
drag, startPoint x: 66, startPoint y: 158, endPoint x: 9, endPoint y: 158, distance: 56.6
click at [9, 158] on div "♫" at bounding box center [108, 158] width 216 height 17
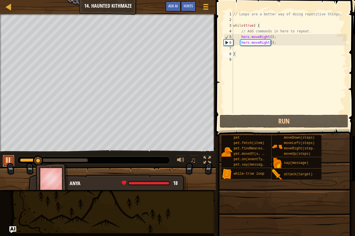
click at [9, 160] on div at bounding box center [8, 160] width 7 height 7
click at [269, 37] on div "// Loops are a better way of doing repetitive things. while ( true ) { // Add c…" at bounding box center [289, 68] width 115 height 114
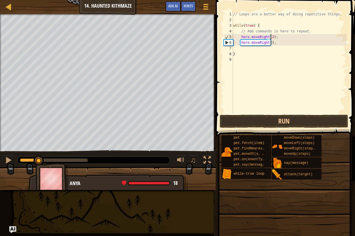
scroll to position [3, 3]
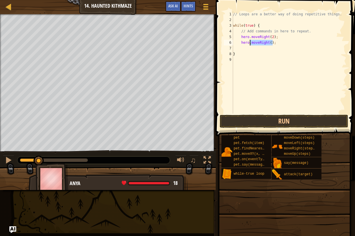
drag, startPoint x: 273, startPoint y: 43, endPoint x: 250, endPoint y: 45, distance: 22.6
click at [250, 45] on div "// Loops are a better way of doing repetitive things. while ( true ) { // Add c…" at bounding box center [289, 68] width 115 height 114
type textarea "hero.u"
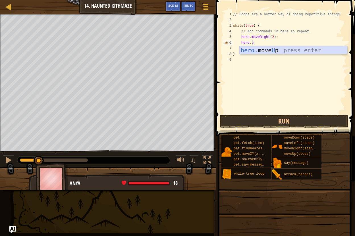
click at [271, 47] on div "hero. move U p press enter" at bounding box center [294, 59] width 108 height 26
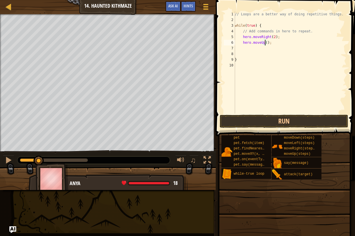
click at [264, 44] on div "// Loops are a better way of doing repetitive things. while ( true ) { // Add c…" at bounding box center [290, 68] width 113 height 114
type textarea "hero.moveUp(2);"
click at [255, 50] on div "// Loops are a better way of doing repetitive things. while ( true ) { // Add c…" at bounding box center [290, 68] width 113 height 114
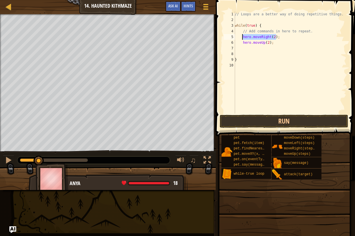
drag, startPoint x: 277, startPoint y: 38, endPoint x: 242, endPoint y: 38, distance: 35.0
click at [242, 38] on div "// Loops are a better way of doing repetitive things. while ( true ) { // Add c…" at bounding box center [290, 68] width 113 height 114
type textarea "hero.moveRight(2);"
click at [255, 50] on div "// Loops are a better way of doing repetitive things. while ( true ) { // Add c…" at bounding box center [290, 68] width 113 height 114
paste textarea "hero.moveRight(2);"
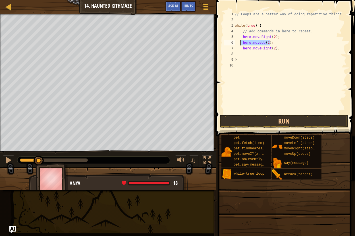
drag, startPoint x: 270, startPoint y: 43, endPoint x: 240, endPoint y: 44, distance: 30.7
click at [240, 44] on div "// Loops are a better way of doing repetitive things. while ( true ) { // Add c…" at bounding box center [290, 68] width 113 height 114
drag, startPoint x: 278, startPoint y: 49, endPoint x: 243, endPoint y: 49, distance: 34.7
click at [243, 49] on div "// Loops are a better way of doing repetitive things. while ( true ) { // Add c…" at bounding box center [290, 68] width 113 height 114
type textarea "hero.moveRight(2);"
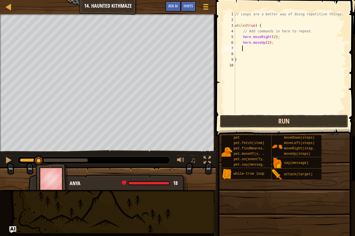
click at [269, 121] on button "Run" at bounding box center [284, 121] width 129 height 13
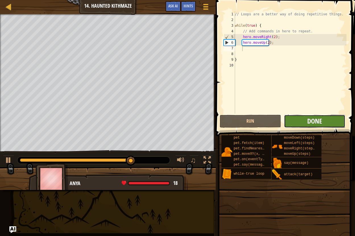
click at [322, 119] on span "Done" at bounding box center [314, 121] width 15 height 9
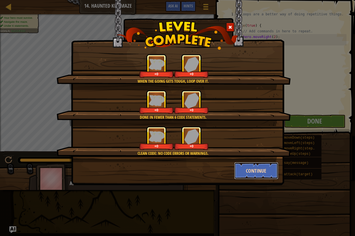
click at [246, 168] on button "Continue" at bounding box center [256, 170] width 44 height 17
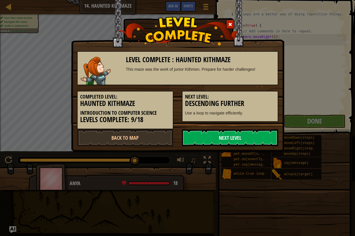
click at [239, 137] on link "Next Level" at bounding box center [230, 137] width 96 height 17
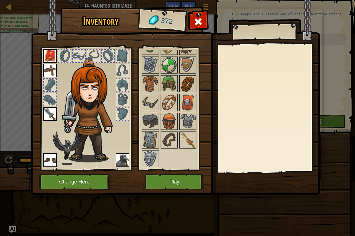
scroll to position [0, 0]
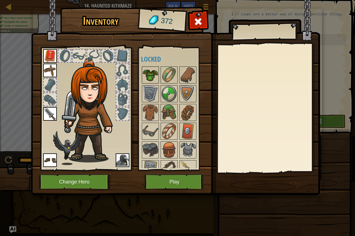
click at [147, 76] on img at bounding box center [150, 75] width 16 height 16
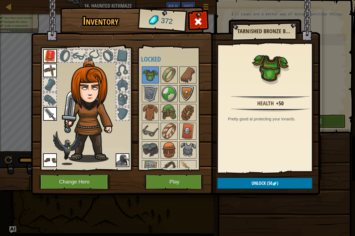
scroll to position [29, 0]
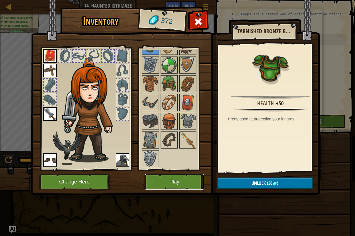
click at [175, 183] on button "Play" at bounding box center [174, 182] width 59 height 16
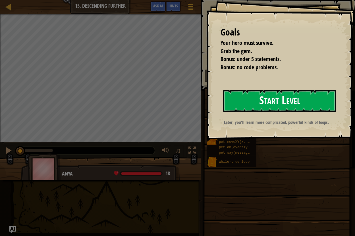
click at [299, 97] on button "Start Level" at bounding box center [279, 101] width 113 height 22
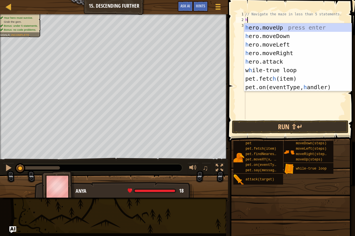
scroll to position [3, 0]
type textarea "he"
click at [287, 50] on div "he ro.moveUp press enter he ro.moveDown press enter he ro.moveLeft press enter …" at bounding box center [298, 65] width 108 height 85
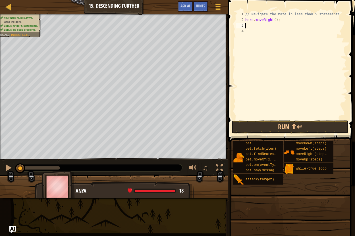
click at [273, 20] on div "// Navigate the maze in less than 5 statements. hero . moveRight ( ) ;" at bounding box center [295, 70] width 102 height 119
type textarea "hero.moveRight(2);"
click at [261, 26] on div "// Navigate the maze in less than 5 statements. hero . moveRight ( 2 ) ;" at bounding box center [295, 70] width 102 height 119
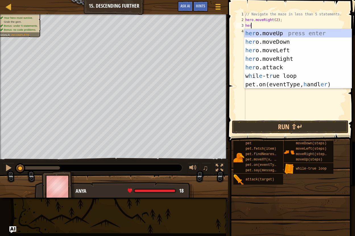
scroll to position [3, 0]
type textarea "hero"
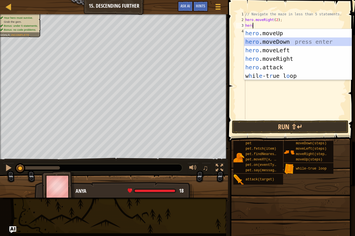
click at [276, 42] on div "hero .moveUp press enter hero .moveDown press enter hero .moveLeft press enter …" at bounding box center [298, 63] width 108 height 68
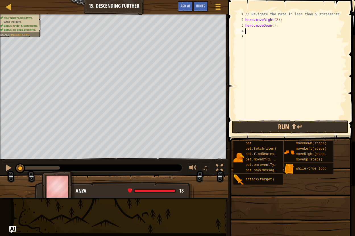
click at [245, 20] on div "2" at bounding box center [240, 20] width 9 height 6
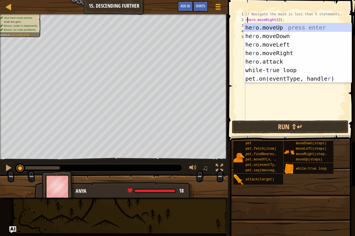
type textarea "rehero.moveRight(2);"
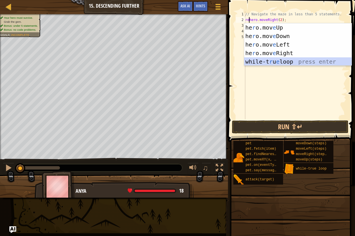
click at [286, 62] on div "he r o.mov e Up press enter he r o.mov e Down press enter he r o.mov e Left pre…" at bounding box center [298, 53] width 108 height 60
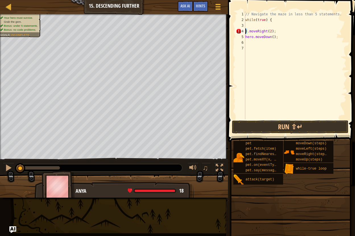
drag, startPoint x: 247, startPoint y: 32, endPoint x: 243, endPoint y: 32, distance: 3.5
click at [243, 32] on div "1 2 3 4 5 6 7 // Navigate the maze in less than 5 statements. while ( true ) { …" at bounding box center [291, 65] width 112 height 108
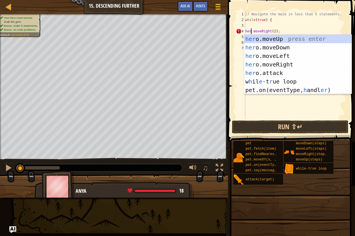
type textarea "hero.moveRight(2);"
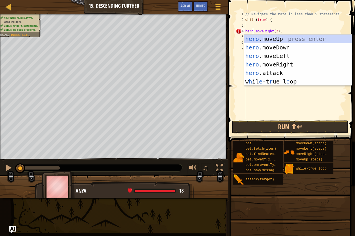
scroll to position [3, 1]
click at [260, 23] on div "// Navigate the maze in less than 5 statements. while ( true ) { hero . moveRig…" at bounding box center [295, 70] width 102 height 119
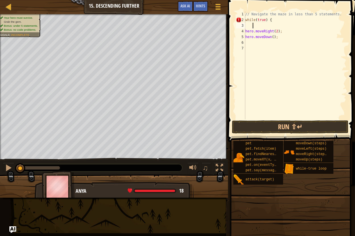
scroll to position [3, 0]
click at [255, 44] on div "// Navigate the maze in less than 5 statements. while ( true ) { hero . moveRig…" at bounding box center [295, 70] width 102 height 119
type textarea "}"
click at [251, 28] on div "// Navigate the maze in less than 5 statements. while ( true ) { hero . moveRig…" at bounding box center [295, 70] width 102 height 119
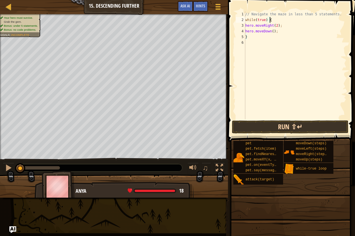
type textarea "while(true) {"
click at [295, 125] on button "Run ⇧↵" at bounding box center [290, 127] width 117 height 13
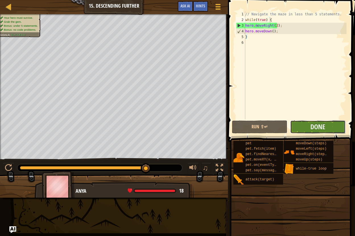
click at [335, 127] on button "Done" at bounding box center [317, 127] width 55 height 13
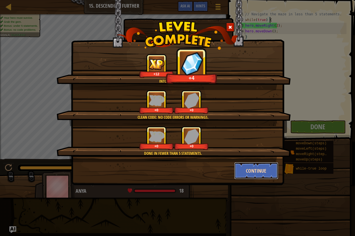
click at [257, 171] on button "Continue" at bounding box center [256, 170] width 44 height 17
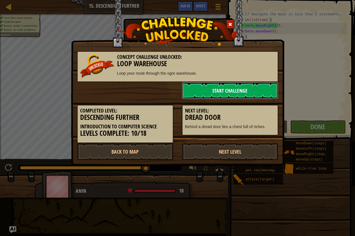
click at [245, 95] on link "Start Challenge" at bounding box center [230, 90] width 96 height 17
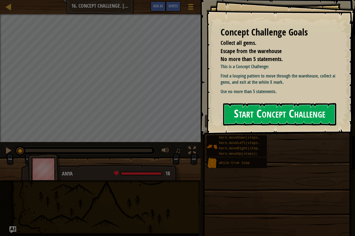
click at [289, 109] on button "Start Concept Challenge" at bounding box center [279, 114] width 113 height 22
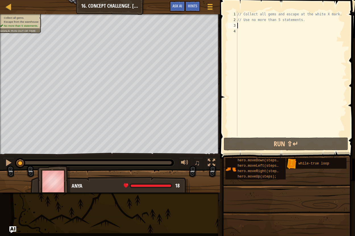
click at [247, 23] on div "// Collect all gems and escape at the white X mark. // Use no more than 5 state…" at bounding box center [291, 79] width 110 height 137
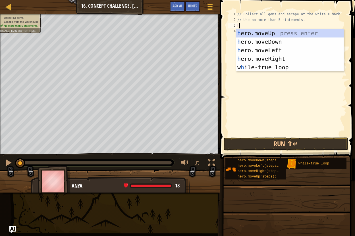
scroll to position [3, 0]
type textarea "he"
click at [262, 34] on div "he ro.moveUp press enter he ro.moveDown press enter he ro.moveLeft press enter …" at bounding box center [290, 59] width 108 height 60
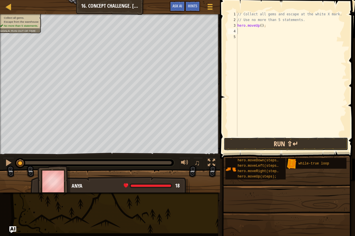
click at [291, 140] on button "Run ⇧↵" at bounding box center [286, 144] width 125 height 13
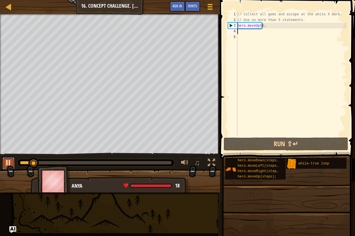
click at [10, 164] on div at bounding box center [8, 162] width 7 height 7
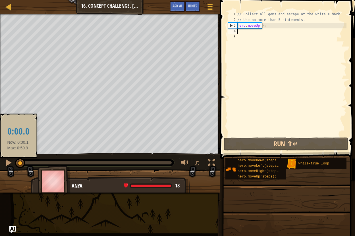
drag, startPoint x: 38, startPoint y: 163, endPoint x: 17, endPoint y: 164, distance: 20.8
click at [17, 164] on div at bounding box center [20, 163] width 10 height 10
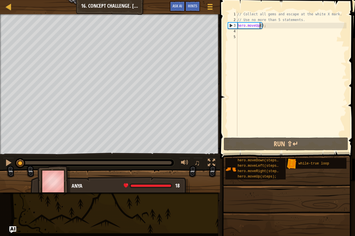
click at [260, 27] on div "// Collect all gems and escape at the white X mark. // Use no more than 5 state…" at bounding box center [291, 79] width 110 height 137
type textarea "hero.moveUp(2);"
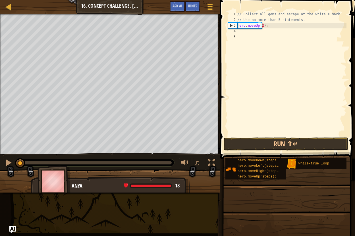
scroll to position [3, 2]
click at [249, 31] on div "// Collect all gems and escape at the white X mark. // Use no more than 5 state…" at bounding box center [291, 79] width 110 height 137
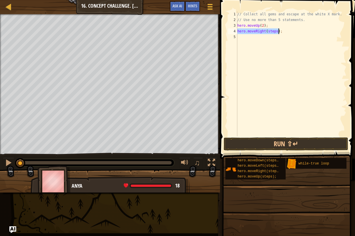
click at [275, 32] on div "// Collect all gems and escape at the white X mark. // Use no more than 5 state…" at bounding box center [291, 73] width 110 height 125
click at [237, 26] on div "// Collect all gems and escape at the white X mark. // Use no more than 5 state…" at bounding box center [291, 79] width 110 height 137
type textarea "hero.moveUp(2);"
click at [245, 27] on div "// Collect all gems and escape at the white X mark. // Use no more than 5 state…" at bounding box center [291, 79] width 110 height 137
type textarea "w"
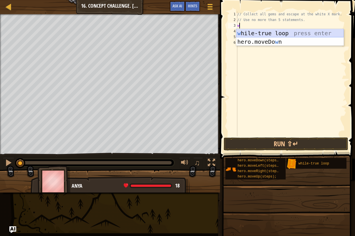
click at [280, 31] on div "w [PERSON_NAME]-true loop press enter hero.moveDo w n press enter" at bounding box center [290, 46] width 108 height 34
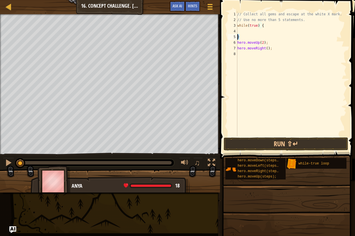
drag, startPoint x: 243, startPoint y: 36, endPoint x: 238, endPoint y: 38, distance: 5.1
click at [238, 38] on div "// Collect all gems and escape at the white X mark. // Use no more than 5 state…" at bounding box center [291, 79] width 110 height 137
type textarea "}"
click at [238, 32] on div "// Collect all gems and escape at the white X mark. // Use no more than 5 state…" at bounding box center [291, 79] width 110 height 137
click at [238, 31] on div "// Collect all gems and escape at the white X mark. // Use no more than 5 state…" at bounding box center [291, 79] width 110 height 137
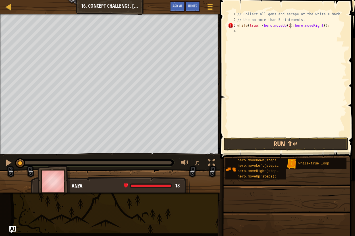
click at [324, 26] on div "// Collect all gems and escape at the white X mark. // Use no more than 5 state…" at bounding box center [291, 79] width 110 height 137
paste textarea "}"
click at [318, 27] on div "// Collect all gems and escape at the white X mark. // Use no more than 5 state…" at bounding box center [291, 79] width 110 height 137
type textarea "while(true) {hero.moveUp(2);hero.moveRight(2);}"
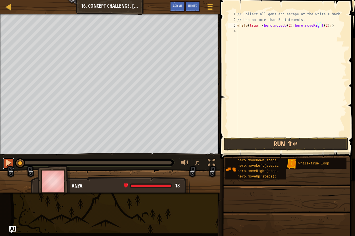
click at [8, 164] on div at bounding box center [8, 162] width 7 height 7
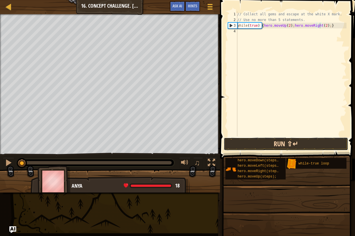
click at [260, 144] on button "Run ⇧↵" at bounding box center [286, 144] width 125 height 13
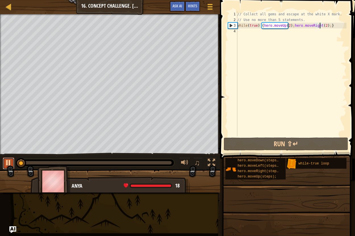
click at [11, 161] on div at bounding box center [8, 162] width 7 height 7
click at [253, 34] on div "// Collect all gems and escape at the white X mark. // Use no more than 5 state…" at bounding box center [291, 79] width 110 height 137
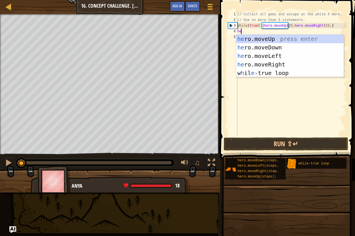
type textarea "her"
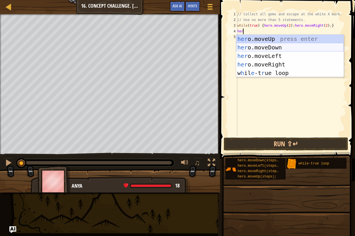
click at [265, 48] on div "her o.moveUp press enter her o.moveDown press enter her o.moveLeft press enter …" at bounding box center [290, 65] width 108 height 60
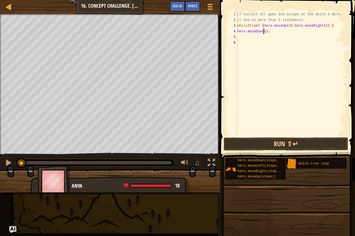
click at [263, 32] on div "// Collect all gems and escape at the white X mark. // Use no more than 5 state…" at bounding box center [291, 79] width 110 height 137
type textarea "hero.moveDown(2);"
click at [254, 38] on div "// Collect all gems and escape at the white X mark. // Use no more than 5 state…" at bounding box center [291, 79] width 110 height 137
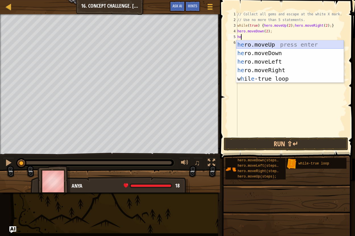
type textarea "her"
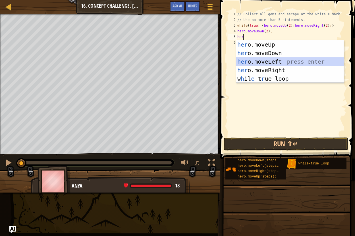
click at [282, 60] on div "her o.moveUp press enter her o.moveDown press enter her o.moveLeft press enter …" at bounding box center [290, 70] width 108 height 60
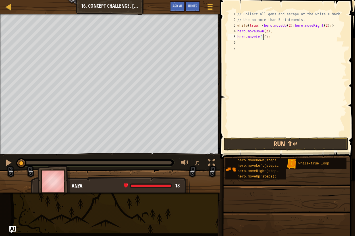
click at [264, 39] on div "// Collect all gems and escape at the white X mark. // Use no more than 5 state…" at bounding box center [291, 79] width 110 height 137
click at [239, 33] on div "// Collect all gems and escape at the white X mark. // Use no more than 5 state…" at bounding box center [291, 79] width 110 height 137
click at [237, 30] on div "4" at bounding box center [232, 31] width 9 height 6
type textarea "hero.moveDown(2);"
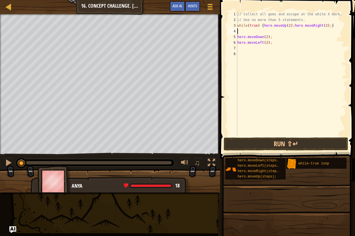
click at [248, 32] on div "// Collect all gems and escape at the white X mark. // Use no more than 5 state…" at bounding box center [291, 79] width 110 height 137
type textarea "w"
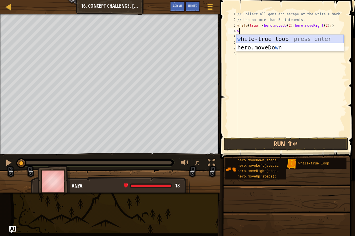
click at [248, 38] on div "w [PERSON_NAME]-true loop press enter hero.moveDo w n press enter" at bounding box center [290, 52] width 108 height 34
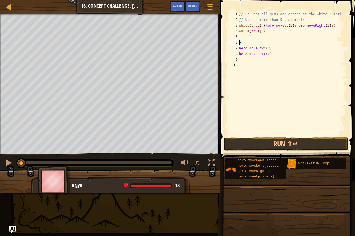
drag, startPoint x: 243, startPoint y: 41, endPoint x: 240, endPoint y: 42, distance: 3.1
click at [240, 42] on div "// Collect all gems and escape at the white X mark. // Use no more than 5 state…" at bounding box center [292, 79] width 109 height 137
type textarea "}"
click at [238, 37] on div "// Collect all gems and escape at the white X mark. // Use no more than 5 state…" at bounding box center [291, 79] width 111 height 137
click at [238, 38] on div "// Collect all gems and escape at the white X mark. // Use no more than 5 state…" at bounding box center [291, 79] width 111 height 137
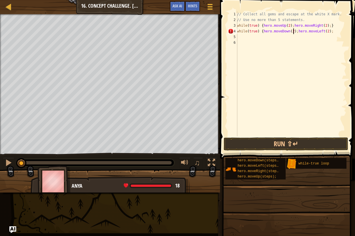
click at [326, 32] on div "// Collect all gems and escape at the white X mark. // Use no more than 5 state…" at bounding box center [291, 79] width 111 height 137
paste textarea "}"
click at [285, 142] on button "Run ⇧↵" at bounding box center [286, 144] width 125 height 13
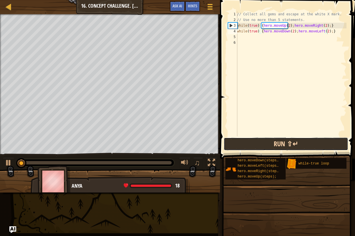
click at [285, 141] on button "Run ⇧↵" at bounding box center [286, 144] width 125 height 13
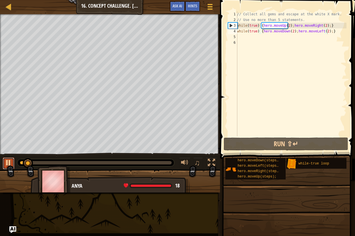
click at [8, 165] on div at bounding box center [8, 162] width 7 height 7
click at [8, 162] on div at bounding box center [8, 162] width 7 height 7
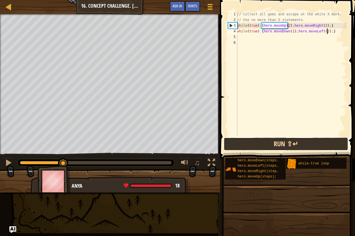
click at [267, 145] on button "Run ⇧↵" at bounding box center [286, 144] width 125 height 13
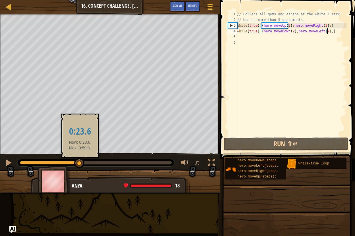
drag, startPoint x: 42, startPoint y: 163, endPoint x: 80, endPoint y: 166, distance: 38.2
click at [80, 166] on div at bounding box center [79, 163] width 10 height 10
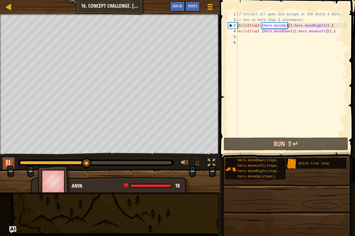
click at [11, 164] on div at bounding box center [8, 162] width 7 height 7
click at [230, 26] on div "3" at bounding box center [232, 26] width 9 height 6
click at [11, 161] on div at bounding box center [8, 162] width 7 height 7
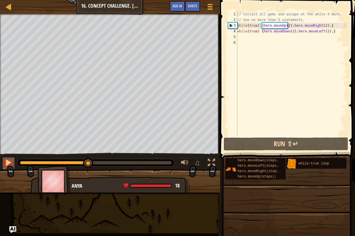
click at [11, 161] on div at bounding box center [8, 162] width 7 height 7
drag, startPoint x: 90, startPoint y: 166, endPoint x: 65, endPoint y: 168, distance: 25.7
click at [65, 168] on div "Collect all gems. Escape from the warehouse No more than 5 statements. Goals : …" at bounding box center [177, 103] width 355 height 179
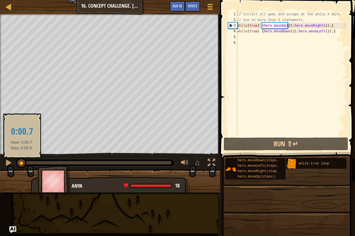
drag, startPoint x: 67, startPoint y: 165, endPoint x: 19, endPoint y: 165, distance: 47.5
click at [19, 165] on div at bounding box center [21, 163] width 10 height 10
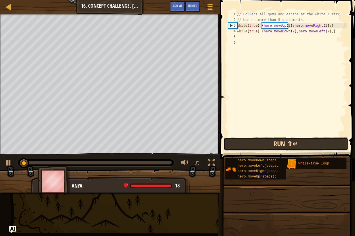
click at [264, 145] on button "Run ⇧↵" at bounding box center [286, 144] width 125 height 13
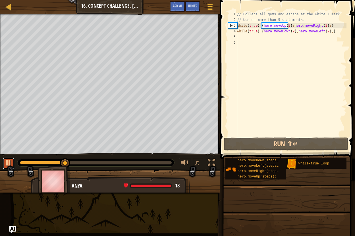
click at [8, 168] on button at bounding box center [8, 164] width 11 height 12
drag, startPoint x: 66, startPoint y: 162, endPoint x: 1, endPoint y: 165, distance: 65.2
click at [6, 166] on div "♫" at bounding box center [110, 161] width 220 height 17
click at [319, 27] on div "// Collect all gems and escape at the white X mark. // Use no more than 5 state…" at bounding box center [291, 79] width 111 height 137
click at [330, 24] on div "// Collect all gems and escape at the white X mark. // Use no more than 5 state…" at bounding box center [291, 79] width 111 height 137
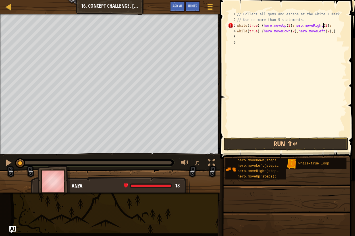
click at [259, 31] on div "// Collect all gems and escape at the white X mark. // Use no more than 5 state…" at bounding box center [291, 79] width 111 height 137
drag, startPoint x: 259, startPoint y: 31, endPoint x: 296, endPoint y: 32, distance: 37.0
click at [296, 32] on div "// Collect all gems and escape at the white X mark. // Use no more than 5 state…" at bounding box center [291, 79] width 111 height 137
click at [259, 30] on div "// Collect all gems and escape at the white X mark. // Use no more than 5 state…" at bounding box center [291, 73] width 111 height 125
drag, startPoint x: 259, startPoint y: 30, endPoint x: 238, endPoint y: 33, distance: 21.6
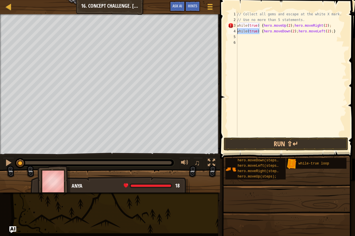
click at [238, 33] on div "// Collect all gems and escape at the white X mark. // Use no more than 5 state…" at bounding box center [291, 79] width 111 height 137
click at [283, 144] on button "Run ⇧↵" at bounding box center [286, 144] width 125 height 13
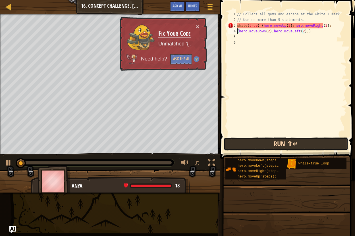
click at [283, 144] on button "Run ⇧↵" at bounding box center [286, 144] width 125 height 13
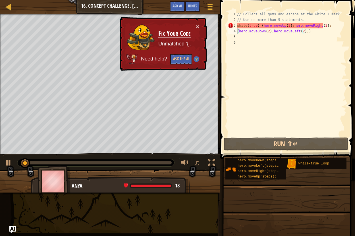
click at [199, 22] on div "× Fix Your Code Unmatched '{'. Need help? Ask the AI" at bounding box center [162, 44] width 89 height 55
click at [196, 26] on button "×" at bounding box center [197, 27] width 3 height 6
click at [239, 32] on div "// Collect all gems and escape at the white X mark. // Use no more than 5 state…" at bounding box center [291, 79] width 111 height 137
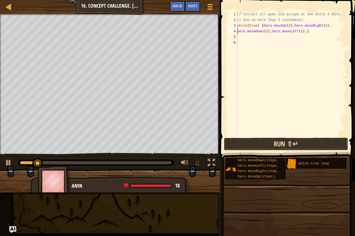
click at [267, 147] on button "Run ⇧↵" at bounding box center [286, 144] width 125 height 13
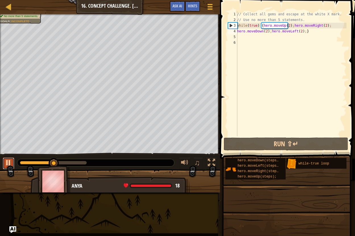
click at [7, 162] on div at bounding box center [8, 162] width 7 height 7
click at [328, 27] on div "// Collect all gems and escape at the white X mark. // Use no more than 5 state…" at bounding box center [291, 79] width 111 height 137
paste textarea "}"
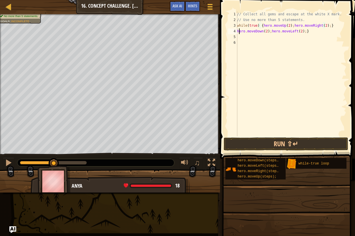
click at [238, 34] on div "// Collect all gems and escape at the white X mark. // Use no more than 5 state…" at bounding box center [291, 79] width 111 height 137
click at [286, 144] on button "Run ⇧↵" at bounding box center [286, 144] width 125 height 13
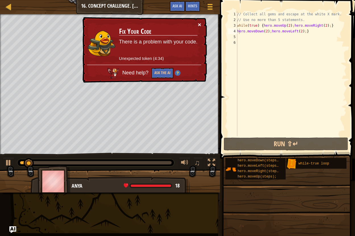
click at [199, 26] on button "×" at bounding box center [199, 25] width 3 height 6
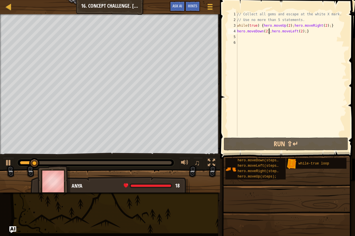
click at [270, 32] on div "// Collect all gems and escape at the white X mark. // Use no more than 5 state…" at bounding box center [291, 79] width 111 height 137
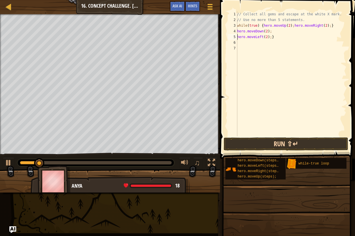
click at [274, 137] on span at bounding box center [288, 72] width 140 height 176
click at [273, 141] on button "Run ⇧↵" at bounding box center [286, 144] width 125 height 13
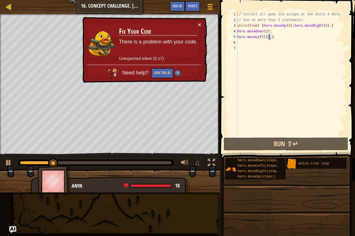
drag, startPoint x: 277, startPoint y: 37, endPoint x: 270, endPoint y: 38, distance: 7.0
click at [270, 38] on div "// Collect all gems and escape at the white X mark. // Use no more than 5 state…" at bounding box center [291, 79] width 111 height 137
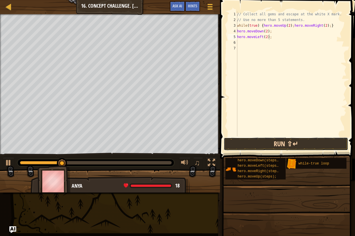
click at [282, 144] on button "Run ⇧↵" at bounding box center [286, 144] width 125 height 13
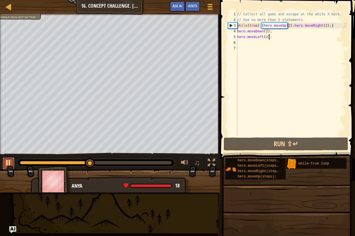
click at [9, 159] on div at bounding box center [8, 162] width 7 height 7
drag, startPoint x: 260, startPoint y: 26, endPoint x: 252, endPoint y: 27, distance: 8.3
click at [252, 27] on div "// Collect all gems and escape at the white X mark. // Use no more than 5 state…" at bounding box center [291, 79] width 111 height 137
click at [260, 27] on div "// Collect all gems and escape at the white X mark. // Use no more than 5 state…" at bounding box center [291, 73] width 111 height 125
drag, startPoint x: 261, startPoint y: 27, endPoint x: 323, endPoint y: 27, distance: 61.7
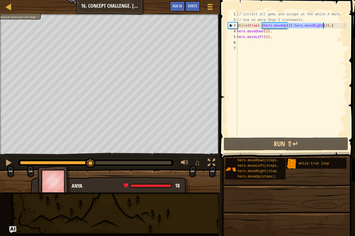
click at [323, 27] on div "// Collect all gems and escape at the white X mark. // Use no more than 5 state…" at bounding box center [291, 79] width 111 height 137
type textarea "while(true) {}"
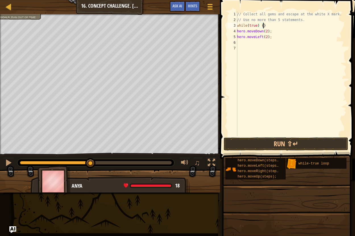
click at [272, 26] on div "// Collect all gems and escape at the white X mark. // Use no more than 5 state…" at bounding box center [291, 79] width 111 height 137
click at [244, 34] on div "// Collect all gems and escape at the white X mark. // Use no more than 5 state…" at bounding box center [291, 79] width 111 height 137
paste textarea "hero.moveUp(2);hero.moveRight(2);"
drag, startPoint x: 285, startPoint y: 34, endPoint x: 266, endPoint y: 34, distance: 19.3
click at [266, 34] on div "// Collect all gems and escape at the white X mark. // Use no more than 5 state…" at bounding box center [291, 79] width 111 height 137
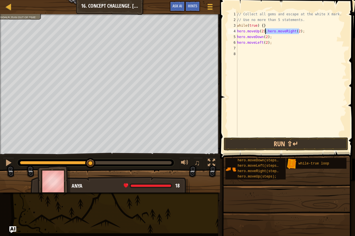
type textarea "hero.moveUp(2);"
paste textarea "hero.moveRight(2);"
click at [267, 38] on div "// Collect all gems and escape at the white X mark. // Use no more than 5 state…" at bounding box center [291, 79] width 111 height 137
type textarea "hero.moveRight(1);"
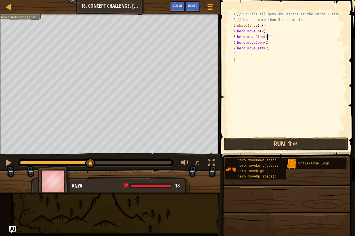
click at [272, 38] on div "// Collect all gems and escape at the white X mark. // Use no more than 5 state…" at bounding box center [291, 79] width 111 height 137
drag, startPoint x: 267, startPoint y: 32, endPoint x: 239, endPoint y: 31, distance: 27.9
click at [239, 31] on div "1 2 3 4 5 6 7 8 9 10 // Collect all gems and escape at the white X mark. // Use…" at bounding box center [287, 73] width 120 height 125
type textarea "hero.moveUp(2);"
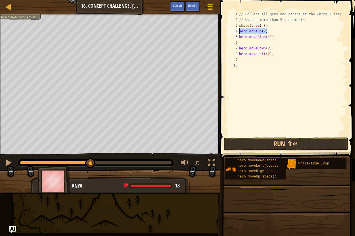
click at [249, 43] on div "// Collect all gems and escape at the white X mark. // Use no more than 5 state…" at bounding box center [292, 79] width 109 height 137
paste textarea "hero.moveUp(2);"
click at [263, 42] on div "// Collect all gems and escape at the white X mark. // Use no more than 5 state…" at bounding box center [292, 79] width 109 height 137
click at [271, 43] on div "// Collect all gems and escape at the white X mark. // Use no more than 5 state…" at bounding box center [292, 79] width 109 height 137
click at [269, 38] on div "// Collect all gems and escape at the white X mark. // Use no more than 5 state…" at bounding box center [292, 79] width 109 height 137
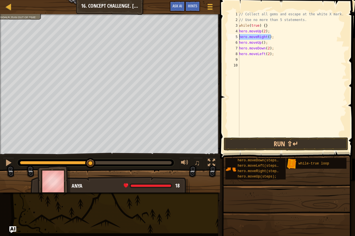
drag, startPoint x: 277, startPoint y: 38, endPoint x: 240, endPoint y: 38, distance: 36.7
click at [240, 38] on div "// Collect all gems and escape at the white X mark. // Use no more than 5 state…" at bounding box center [292, 79] width 109 height 137
click at [271, 44] on div "// Collect all gems and escape at the white X mark. // Use no more than 5 state…" at bounding box center [292, 79] width 109 height 137
type textarea "hero.moveUp();"
paste textarea "hero.moveRight();"
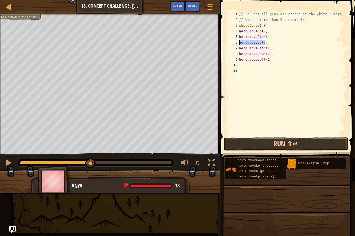
drag, startPoint x: 270, startPoint y: 44, endPoint x: 240, endPoint y: 44, distance: 29.9
click at [240, 44] on div "// Collect all gems and escape at the white X mark. // Use no more than 5 state…" at bounding box center [292, 79] width 109 height 137
click at [272, 49] on div "// Collect all gems and escape at the white X mark. // Use no more than 5 state…" at bounding box center [292, 79] width 109 height 137
type textarea "hero.moveRight();"
paste textarea "hero.moveUp();"
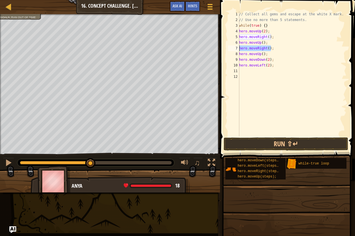
drag, startPoint x: 277, startPoint y: 47, endPoint x: 239, endPoint y: 49, distance: 38.4
click at [239, 49] on div "hero.moveUp(); 1 2 3 4 5 6 7 8 9 10 11 12 // Collect all gems and escape at the…" at bounding box center [287, 73] width 120 height 125
click at [267, 53] on div "// Collect all gems and escape at the white X mark. // Use no more than 5 state…" at bounding box center [292, 79] width 109 height 137
type textarea "hero.moveUp();"
paste textarea "hero.moveRight();"
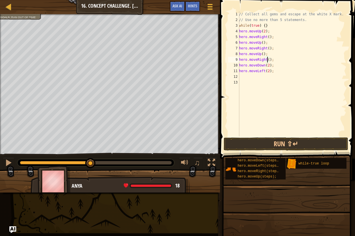
click at [267, 60] on div "// Collect all gems and escape at the white X mark. // Use no more than 5 state…" at bounding box center [292, 79] width 109 height 137
click at [277, 61] on div "// Collect all gems and escape at the white X mark. // Use no more than 5 state…" at bounding box center [292, 79] width 109 height 137
click at [268, 66] on div "// Collect all gems and escape at the white X mark. // Use no more than 5 state…" at bounding box center [292, 79] width 109 height 137
type textarea "hero.moveDown(2);"
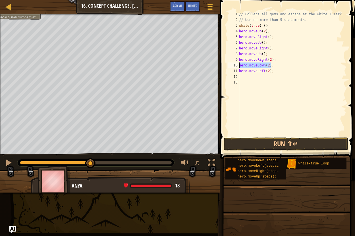
drag, startPoint x: 272, startPoint y: 64, endPoint x: 240, endPoint y: 67, distance: 32.0
click at [240, 67] on div "// Collect all gems and escape at the white X mark. // Use no more than 5 state…" at bounding box center [292, 79] width 109 height 137
click at [249, 75] on div "// Collect all gems and escape at the white X mark. // Use no more than 5 state…" at bounding box center [292, 79] width 109 height 137
paste textarea "hero.moveDown(2);"
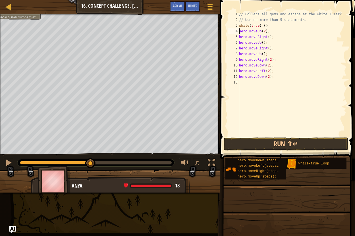
click at [239, 31] on div "// Collect all gems and escape at the white X mark. // Use no more than 5 state…" at bounding box center [292, 79] width 109 height 137
type textarea "whero.moveUp(2);"
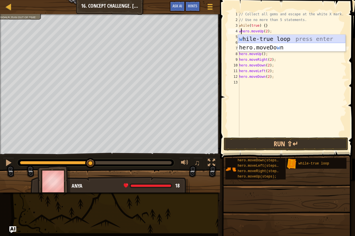
click at [278, 39] on div "w [PERSON_NAME]-true loop press enter hero.moveDo w n press enter" at bounding box center [292, 52] width 108 height 34
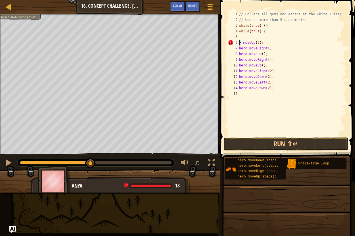
click at [240, 43] on div "// Collect all gems and escape at the white X mark. // Use no more than 5 state…" at bounding box center [292, 79] width 109 height 137
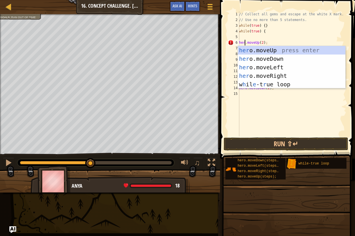
type textarea "hero.moveUp(2);"
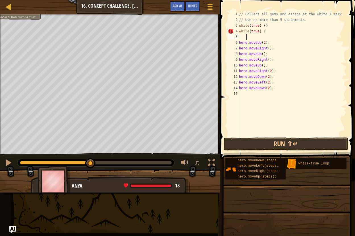
click at [254, 36] on div "// Collect all gems and escape at the white X mark. // Use no more than 5 state…" at bounding box center [292, 79] width 109 height 137
click at [267, 49] on div "// Collect all gems and escape at the white X mark. // Use no more than 5 state…" at bounding box center [292, 79] width 109 height 137
paste textarea "}"
click at [240, 37] on div "// Collect all gems and escape at the white X mark. // Use no more than 5 state…" at bounding box center [292, 79] width 109 height 137
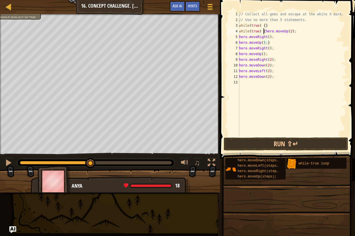
click at [239, 36] on div "// Collect all gems and escape at the white X mark. // Use no more than 5 state…" at bounding box center [292, 79] width 109 height 137
click at [239, 37] on div "// Collect all gems and escape at the white X mark. // Use no more than 5 state…" at bounding box center [292, 79] width 109 height 137
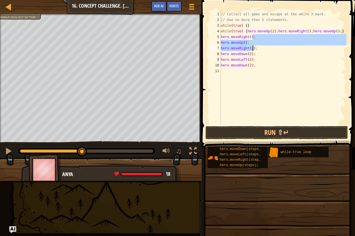
drag, startPoint x: 253, startPoint y: 39, endPoint x: 253, endPoint y: 49, distance: 10.0
click at [253, 49] on div "// Collect all gems and escape at the white X mark. // Use no more than 5 state…" at bounding box center [283, 73] width 127 height 125
click at [262, 49] on div "// Collect all gems and escape at the white X mark. // Use no more than 5 state…" at bounding box center [283, 73] width 127 height 125
drag, startPoint x: 262, startPoint y: 49, endPoint x: 223, endPoint y: 38, distance: 41.1
click at [223, 38] on div "// Collect all gems and escape at the white X mark. // Use no more than 5 state…" at bounding box center [283, 73] width 127 height 125
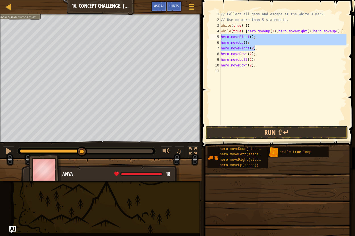
type textarea "hero.moveRight(); hero.moveUp();"
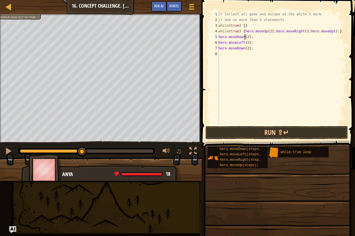
click at [245, 40] on div "// Collect all gems and escape at the white X mark. // Use no more than 5 state…" at bounding box center [282, 73] width 129 height 125
click at [246, 40] on div "// Collect all gems and escape at the white X mark. // Use no more than 5 state…" at bounding box center [282, 73] width 129 height 125
click at [247, 36] on div "// Collect all gems and escape at the white X mark. // Use no more than 5 state…" at bounding box center [282, 73] width 129 height 125
click at [247, 41] on div "// Collect all gems and escape at the white X mark. // Use no more than 5 state…" at bounding box center [282, 73] width 129 height 125
click at [219, 38] on div "// Collect all gems and escape at the white X mark. // Use no more than 5 state…" at bounding box center [282, 73] width 129 height 125
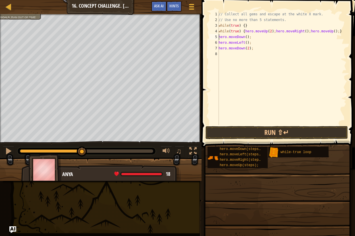
type textarea "whero.moveDown();"
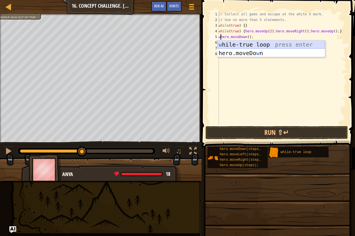
click at [258, 45] on div "w [PERSON_NAME]-true loop press enter hero.moveDo w n press enter" at bounding box center [272, 57] width 108 height 34
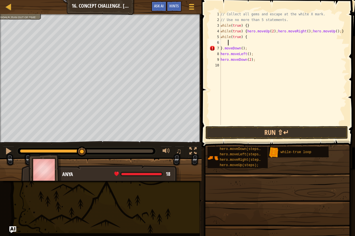
click at [222, 47] on div "// Collect all gems and escape at the white X mark. // Use no more than 5 state…" at bounding box center [283, 73] width 127 height 125
click at [222, 48] on div "// Collect all gems and escape at the white X mark. // Use no more than 5 state…" at bounding box center [283, 73] width 127 height 125
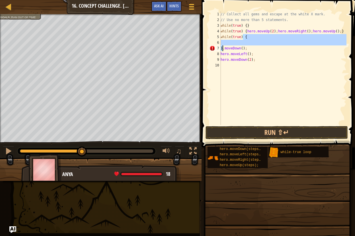
click at [222, 48] on div "// Collect all gems and escape at the white X mark. // Use no more than 5 state…" at bounding box center [283, 68] width 127 height 114
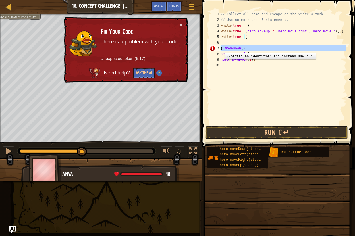
click at [221, 49] on div "7" at bounding box center [215, 49] width 11 height 6
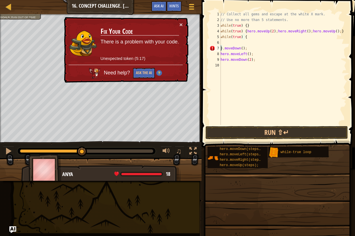
click at [222, 49] on div "// Collect all gems and escape at the white X mark. // Use no more than 5 state…" at bounding box center [283, 73] width 127 height 125
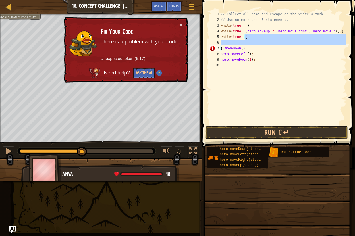
click at [222, 49] on div "// Collect all gems and escape at the white X mark. // Use no more than 5 state…" at bounding box center [283, 73] width 127 height 125
click at [222, 49] on div "// Collect all gems and escape at the white X mark. // Use no more than 5 state…" at bounding box center [283, 68] width 127 height 114
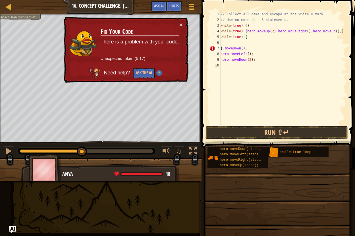
click at [221, 49] on div "}.moveDown(); 1 2 3 4 5 6 7 8 9 10 // Collect all gems and escape at the white …" at bounding box center [277, 68] width 138 height 114
click at [221, 49] on div "// Collect all gems and escape at the white X mark. // Use no more than 5 state…" at bounding box center [283, 73] width 127 height 125
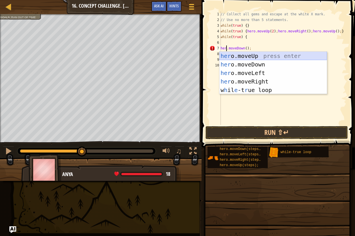
type textarea "hero.moveDown();"
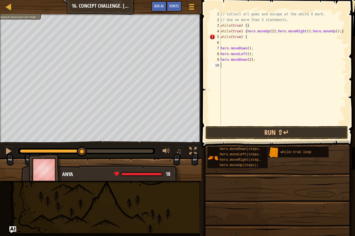
click at [253, 54] on div "// Collect all gems and escape at the white X mark. // Use no more than 5 state…" at bounding box center [283, 73] width 127 height 125
paste textarea "}"
click at [222, 48] on div "// Collect all gems and escape at the white X mark. // Use no more than 5 state…" at bounding box center [283, 73] width 127 height 125
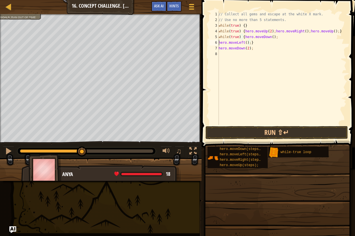
click at [219, 43] on div "// Collect all gems and escape at the white X mark. // Use no more than 5 state…" at bounding box center [282, 73] width 129 height 125
click at [253, 44] on div "// Collect all gems and escape at the white X mark. // Use no more than 5 state…" at bounding box center [282, 73] width 129 height 125
type textarea "hero.moveDown(2);"
click at [247, 44] on div "// Collect all gems and escape at the white X mark. // Use no more than 5 state…" at bounding box center [282, 73] width 129 height 125
click at [243, 43] on div "// Collect all gems and escape at the white X mark. // Use no more than 5 state…" at bounding box center [282, 73] width 129 height 125
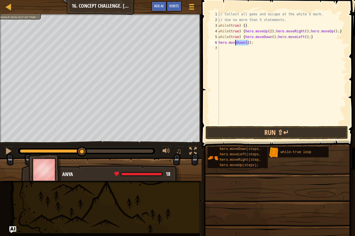
drag, startPoint x: 243, startPoint y: 43, endPoint x: 235, endPoint y: 44, distance: 7.7
click at [235, 44] on div "// Collect all gems and escape at the white X mark. // Use no more than 5 state…" at bounding box center [282, 73] width 129 height 125
click at [245, 47] on div "// Collect all gems and escape at the white X mark. // Use no more than 5 state…" at bounding box center [282, 73] width 129 height 125
click at [247, 42] on div "// Collect all gems and escape at the white X mark. // Use no more than 5 state…" at bounding box center [282, 73] width 129 height 125
drag, startPoint x: 243, startPoint y: 44, endPoint x: 237, endPoint y: 42, distance: 6.1
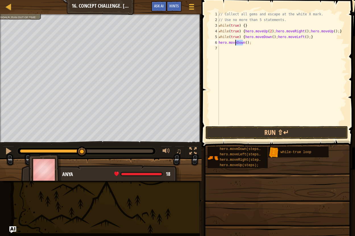
click at [237, 42] on div "// Collect all gems and escape at the white X mark. // Use no more than 5 state…" at bounding box center [282, 73] width 129 height 125
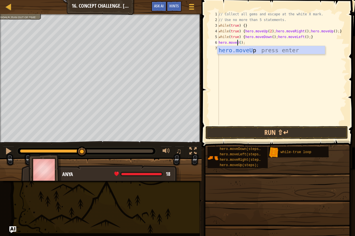
type textarea "hero.moveUp();"
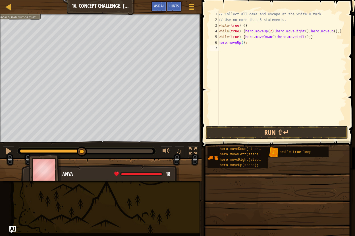
click at [233, 68] on div "// Collect all gems and escape at the white X mark. // Use no more than 5 state…" at bounding box center [282, 73] width 129 height 125
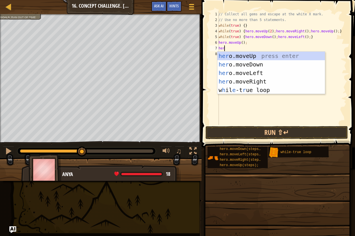
type textarea "hero"
click at [248, 84] on div "hero .moveUp press enter hero .moveDown press enter hero .moveLeft press enter …" at bounding box center [272, 82] width 108 height 60
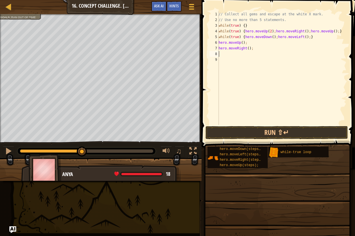
scroll to position [3, 0]
click at [219, 42] on div "6" at bounding box center [214, 43] width 9 height 6
type textarea "whero.moveUp();"
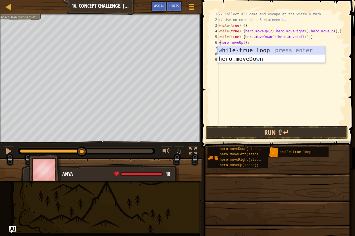
click at [229, 47] on div "w [PERSON_NAME]-true loop press enter hero.moveDo w n press enter" at bounding box center [272, 63] width 108 height 34
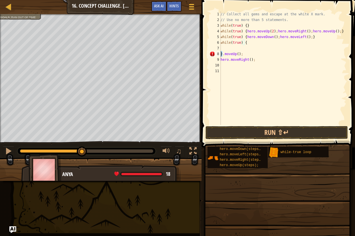
click at [221, 55] on div "// Collect all gems and escape at the white X mark. // Use no more than 5 state…" at bounding box center [283, 73] width 127 height 125
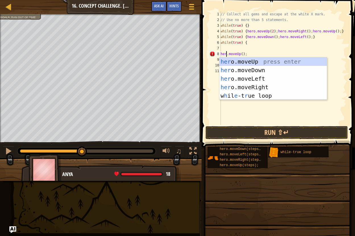
scroll to position [3, 1]
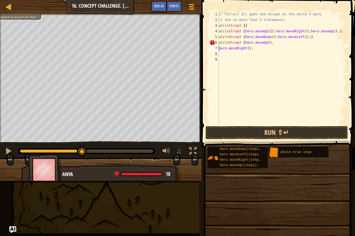
type textarea "while(true) {hero.moveUp();hero.moveRight();"
click at [304, 46] on div "// Collect all gems and escape at the white X mark. // Use no more than 5 state…" at bounding box center [282, 73] width 129 height 125
click at [303, 43] on div "// Collect all gems and escape at the white X mark. // Use no more than 5 state…" at bounding box center [282, 73] width 129 height 125
paste textarea "}"
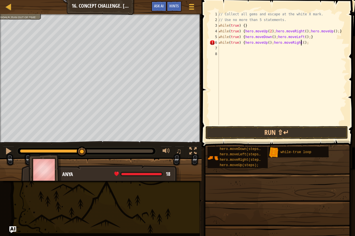
type textarea "while(true) {hero.moveUp();hero.moveRight();}"
click at [249, 49] on div "// Collect all gems and escape at the white X mark. // Use no more than 5 state…" at bounding box center [282, 73] width 129 height 125
type textarea "h"
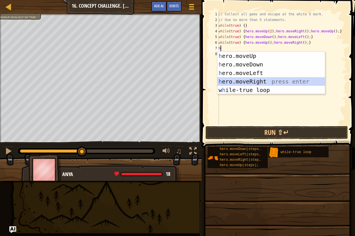
click at [259, 84] on div "h ero.moveUp press enter h ero.moveDown press enter h ero.moveLeft press enter …" at bounding box center [272, 82] width 108 height 60
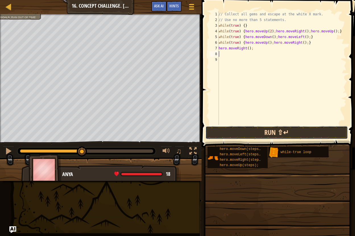
click at [255, 136] on button "Run ⇧↵" at bounding box center [277, 132] width 142 height 13
click at [255, 133] on button "Run ⇧↵" at bounding box center [277, 132] width 142 height 13
click at [255, 132] on button "Run ⇧↵" at bounding box center [277, 132] width 142 height 13
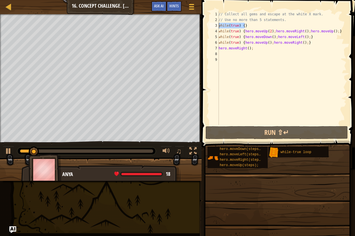
drag, startPoint x: 250, startPoint y: 23, endPoint x: 209, endPoint y: 27, distance: 41.1
click at [209, 27] on div "1 2 3 4 5 6 7 8 9 // Collect all gems and escape at the white X mark. // Use no…" at bounding box center [277, 68] width 138 height 114
type textarea "while(true) {}"
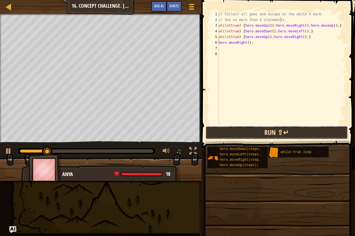
click at [292, 135] on button "Run ⇧↵" at bounding box center [277, 132] width 142 height 13
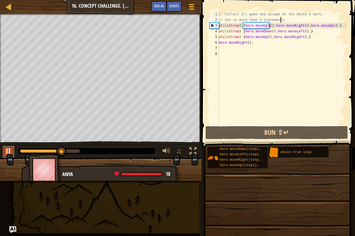
click at [10, 153] on div at bounding box center [8, 151] width 7 height 7
click at [267, 27] on div "// Collect all gems and escape at the white X mark. // Use no more than 5 state…" at bounding box center [282, 73] width 129 height 125
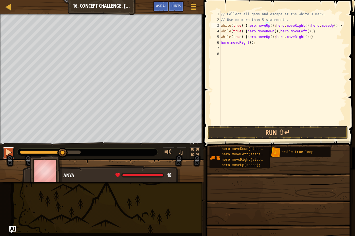
click at [8, 152] on div at bounding box center [8, 152] width 7 height 7
drag, startPoint x: 64, startPoint y: 151, endPoint x: 22, endPoint y: 148, distance: 42.0
click at [22, 148] on div "♫" at bounding box center [102, 150] width 204 height 17
drag, startPoint x: 329, startPoint y: 25, endPoint x: 304, endPoint y: 26, distance: 25.1
click at [304, 26] on div "// Collect all gems and escape at the white X mark. // Use no more than 5 state…" at bounding box center [283, 73] width 127 height 125
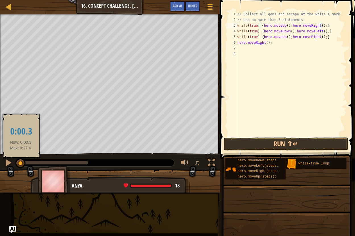
drag, startPoint x: 47, startPoint y: 163, endPoint x: 21, endPoint y: 164, distance: 26.7
click at [21, 164] on div at bounding box center [20, 163] width 10 height 10
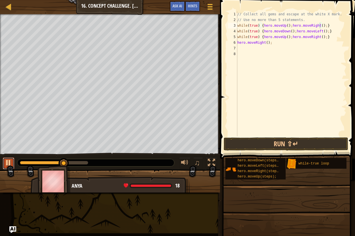
click at [4, 163] on button at bounding box center [8, 164] width 11 height 12
click at [317, 26] on div "// Collect all gems and escape at the white X mark. // Use no more than 5 state…" at bounding box center [291, 79] width 110 height 137
click at [270, 139] on button "Run ⇧↵" at bounding box center [286, 144] width 125 height 13
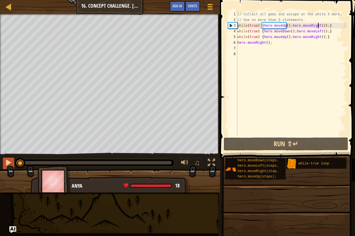
drag, startPoint x: 20, startPoint y: 162, endPoint x: 0, endPoint y: 157, distance: 20.8
click at [5, 162] on div "♫" at bounding box center [110, 161] width 220 height 17
click at [9, 162] on div at bounding box center [8, 162] width 7 height 7
click at [284, 26] on div "// Collect all gems and escape at the white X mark. // Use no more than 5 state…" at bounding box center [291, 79] width 110 height 137
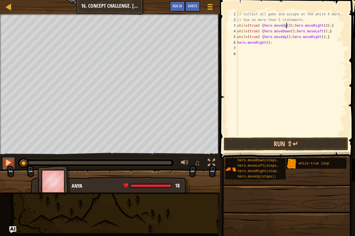
click at [6, 161] on div at bounding box center [8, 162] width 7 height 7
drag, startPoint x: 30, startPoint y: 161, endPoint x: -1, endPoint y: 168, distance: 31.5
click at [0, 0] on html "Map Introduction to Computer Science 16. Concept Challenge. Loop Warehouse Game…" at bounding box center [177, 0] width 355 height 0
click at [318, 141] on button "Run ⇧↵" at bounding box center [286, 144] width 125 height 13
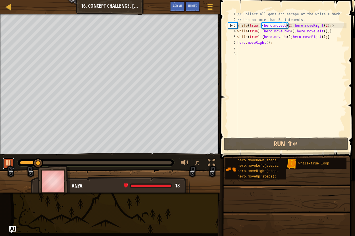
click at [7, 159] on div at bounding box center [8, 162] width 7 height 7
drag, startPoint x: 321, startPoint y: 31, endPoint x: 261, endPoint y: 29, distance: 60.1
click at [261, 29] on div "// Collect all gems and escape at the white X mark. // Use no more than 5 state…" at bounding box center [291, 79] width 110 height 137
click at [324, 28] on div "// Collect all gems and escape at the white X mark. // Use no more than 5 state…" at bounding box center [291, 79] width 110 height 137
paste textarea "hero.moveDown();hero.moveLeft();"
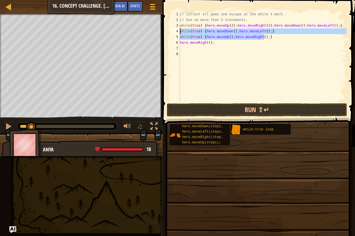
drag, startPoint x: 272, startPoint y: 36, endPoint x: 175, endPoint y: 33, distance: 97.3
click at [175, 33] on div "while(true) {hero.moveUp(2);hero.moveRight(2);hero.moveDown();hero.moveLeft();}…" at bounding box center [258, 56] width 177 height 91
type textarea "while(true) {hero.moveDown();hero.moveLeft();} while(true) {hero.moveUp();hero.…"
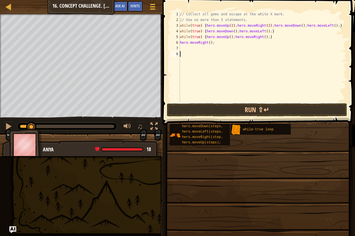
click at [239, 75] on div "// Collect all gems and escape at the white X mark. // Use no more than 5 state…" at bounding box center [263, 62] width 168 height 102
click at [219, 104] on button "Run ⇧↵" at bounding box center [257, 110] width 180 height 13
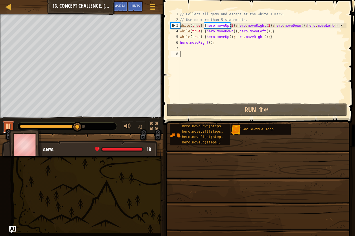
click at [8, 125] on div at bounding box center [8, 126] width 7 height 7
click at [229, 27] on div "// Collect all gems and escape at the white X mark. // Use no more than 5 state…" at bounding box center [263, 62] width 168 height 102
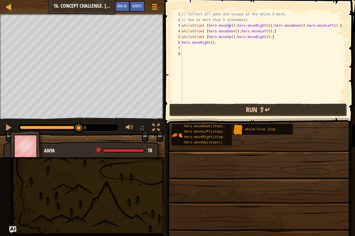
click at [238, 107] on button "Run ⇧↵" at bounding box center [258, 110] width 178 height 13
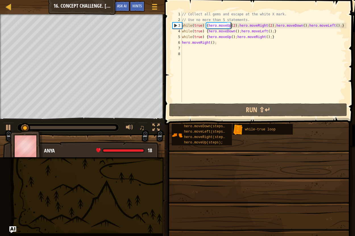
scroll to position [3, 4]
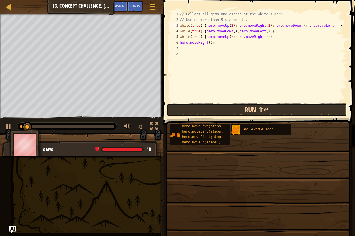
click at [216, 111] on button "Run ⇧↵" at bounding box center [257, 110] width 180 height 13
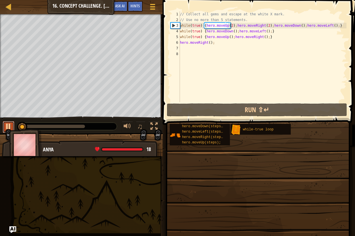
click at [8, 126] on div at bounding box center [8, 126] width 7 height 7
click at [263, 26] on div "// Collect all gems and escape at the white X mark. // Use no more than 5 state…" at bounding box center [263, 62] width 168 height 102
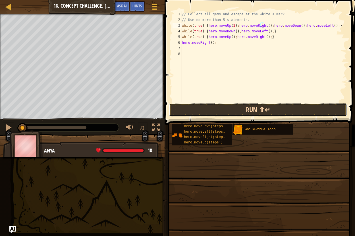
click at [281, 107] on button "Run ⇧↵" at bounding box center [258, 110] width 178 height 13
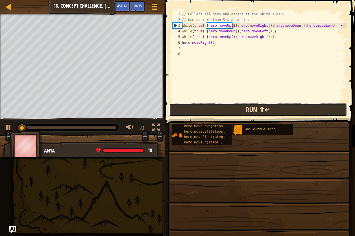
click at [263, 108] on button "Run ⇧↵" at bounding box center [258, 110] width 178 height 13
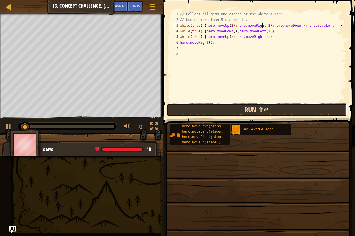
click at [215, 110] on button "Run ⇧↵" at bounding box center [257, 110] width 180 height 13
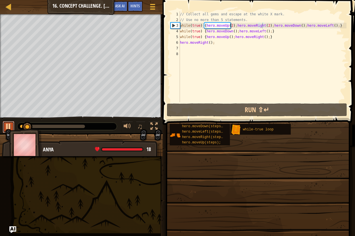
click at [13, 124] on button at bounding box center [8, 127] width 11 height 12
click at [323, 27] on div "// Collect all gems and escape at the white X mark. // Use no more than 5 state…" at bounding box center [263, 62] width 168 height 102
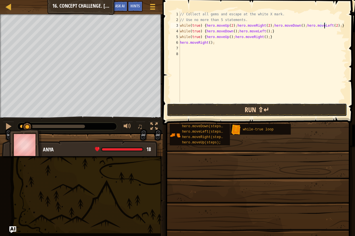
click at [278, 108] on button "Run ⇧↵" at bounding box center [257, 110] width 180 height 13
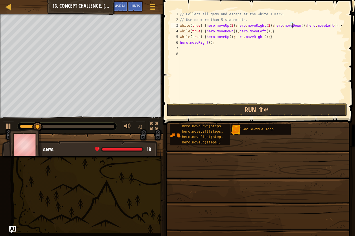
click at [294, 29] on div "// Collect all gems and escape at the white X mark. // Use no more than 5 state…" at bounding box center [263, 62] width 168 height 102
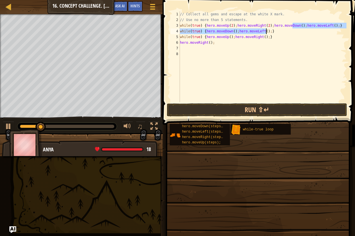
click at [293, 26] on div "// Collect all gems and escape at the white X mark. // Use no more than 5 state…" at bounding box center [263, 56] width 168 height 91
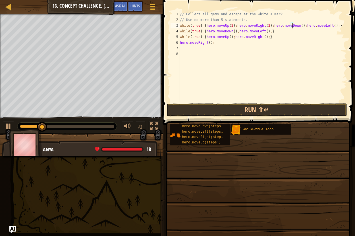
scroll to position [3, 9]
click at [305, 108] on button "Run ⇧↵" at bounding box center [257, 110] width 180 height 13
click at [269, 33] on div "// Collect all gems and escape at the white X mark. // Use no more than 5 state…" at bounding box center [263, 62] width 168 height 102
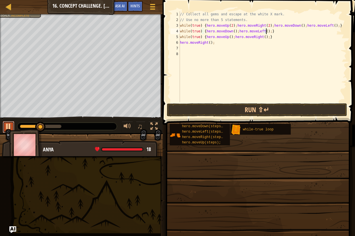
click at [12, 126] on div at bounding box center [8, 126] width 7 height 7
click at [326, 26] on div "// Collect all gems and escape at the white X mark. // Use no more than 5 state…" at bounding box center [263, 62] width 168 height 102
drag, startPoint x: 233, startPoint y: 31, endPoint x: 204, endPoint y: 32, distance: 28.7
click at [204, 32] on div "// Collect all gems and escape at the white X mark. // Use no more than 5 state…" at bounding box center [263, 62] width 168 height 102
click at [234, 32] on div "// Collect all gems and escape at the white X mark. // Use no more than 5 state…" at bounding box center [263, 62] width 168 height 102
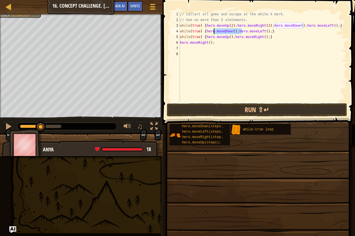
drag, startPoint x: 234, startPoint y: 32, endPoint x: 223, endPoint y: 33, distance: 10.9
click at [223, 33] on div "// Collect all gems and escape at the white X mark. // Use no more than 5 state…" at bounding box center [263, 62] width 168 height 102
click at [235, 32] on div "// Collect all gems and escape at the white X mark. // Use no more than 5 state…" at bounding box center [263, 56] width 168 height 91
drag, startPoint x: 234, startPoint y: 32, endPoint x: 229, endPoint y: 32, distance: 5.1
click at [229, 32] on div "// Collect all gems and escape at the white X mark. // Use no more than 5 state…" at bounding box center [263, 62] width 168 height 102
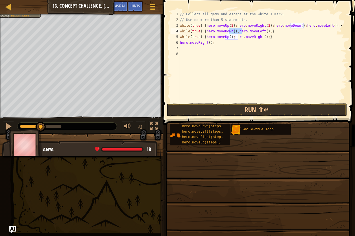
click at [234, 32] on div "// Collect all gems and escape at the white X mark. // Use no more than 5 state…" at bounding box center [263, 56] width 168 height 91
drag, startPoint x: 204, startPoint y: 37, endPoint x: 215, endPoint y: 36, distance: 10.8
click at [215, 36] on div "// Collect all gems and escape at the white X mark. // Use no more than 5 state…" at bounding box center [263, 62] width 168 height 102
drag, startPoint x: 205, startPoint y: 30, endPoint x: 232, endPoint y: 32, distance: 27.1
click at [232, 32] on div "// Collect all gems and escape at the white X mark. // Use no more than 5 state…" at bounding box center [263, 62] width 168 height 102
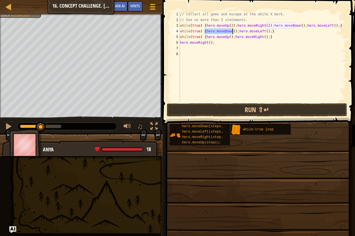
click at [326, 28] on div "// Collect all gems and escape at the white X mark. // Use no more than 5 state…" at bounding box center [263, 62] width 168 height 102
click at [326, 27] on div "// Collect all gems and escape at the white X mark. // Use no more than 5 state…" at bounding box center [263, 62] width 168 height 102
paste textarea "hero.moveDown()"
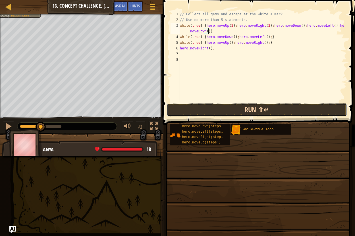
click at [251, 109] on button "Run ⇧↵" at bounding box center [257, 110] width 180 height 13
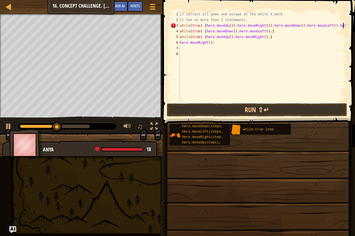
scroll to position [3, 13]
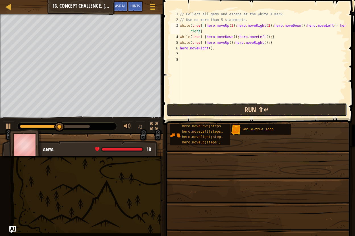
click at [221, 105] on button "Run ⇧↵" at bounding box center [257, 110] width 180 height 13
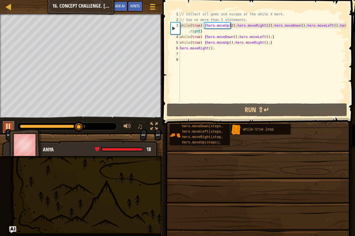
click at [9, 127] on div at bounding box center [8, 126] width 7 height 7
click at [7, 131] on button at bounding box center [8, 127] width 11 height 12
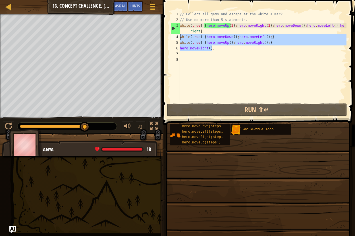
drag, startPoint x: 219, startPoint y: 51, endPoint x: 180, endPoint y: 36, distance: 40.9
click at [180, 36] on div "// Collect all gems and escape at the white X mark. // Use no more than 5 state…" at bounding box center [263, 62] width 168 height 102
type textarea "while(true) {hero.moveDown();hero.moveLeft();} while(true) {hero.moveUp();hero.…"
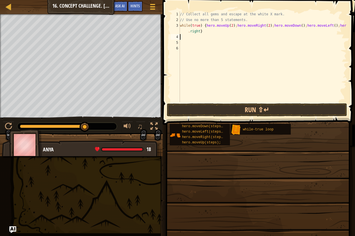
click at [188, 34] on div "// Collect all gems and escape at the white X mark. // Use no more than 5 state…" at bounding box center [263, 62] width 168 height 102
click at [187, 30] on div "// Collect all gems and escape at the white X mark. // Use no more than 5 state…" at bounding box center [263, 62] width 168 height 102
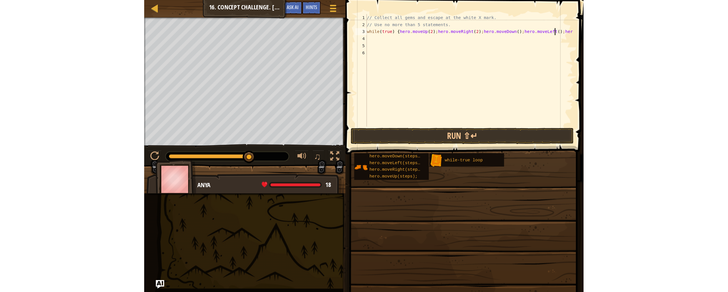
scroll to position [3, 13]
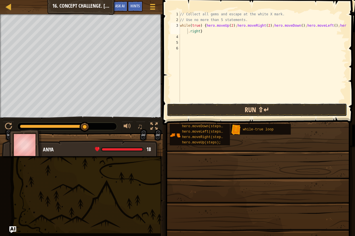
click at [255, 107] on button "Run ⇧↵" at bounding box center [257, 110] width 180 height 13
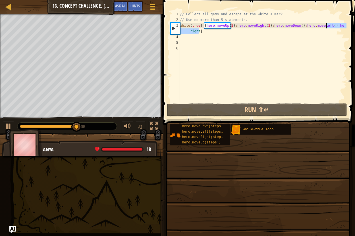
drag, startPoint x: 198, startPoint y: 33, endPoint x: 327, endPoint y: 26, distance: 128.4
click at [327, 26] on div "// Collect all gems and escape at the white X mark. // Use no more than 5 state…" at bounding box center [263, 62] width 168 height 102
type textarea "while(true) {hero.moveUp(2);hero.moveRight(2);hero.moveDown();hero.moveLeft();}"
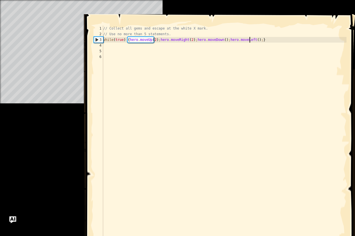
scroll to position [3, 12]
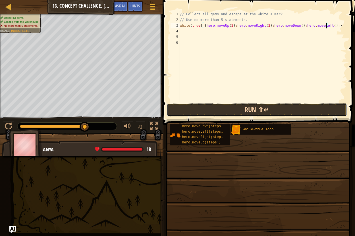
click at [270, 105] on button "Run ⇧↵" at bounding box center [257, 110] width 180 height 13
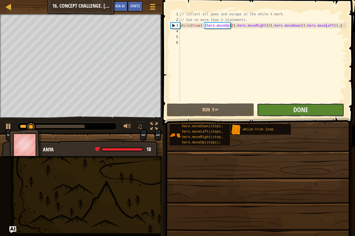
click at [293, 107] on button "Done" at bounding box center [300, 110] width 87 height 13
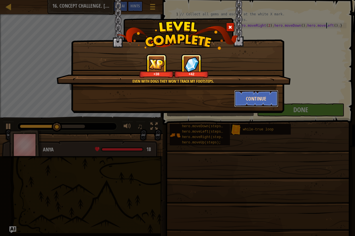
click at [247, 91] on button "Continue" at bounding box center [256, 98] width 44 height 17
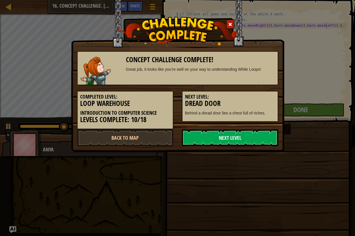
click at [239, 135] on link "Next Level" at bounding box center [230, 137] width 96 height 17
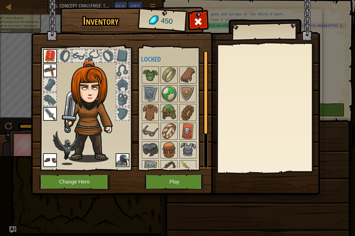
scroll to position [47, 0]
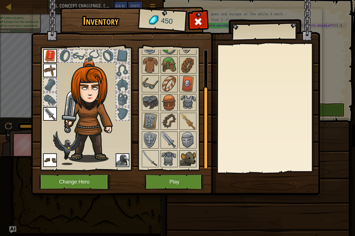
click at [191, 156] on img at bounding box center [188, 159] width 16 height 16
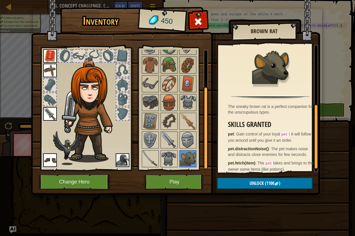
scroll to position [124, 0]
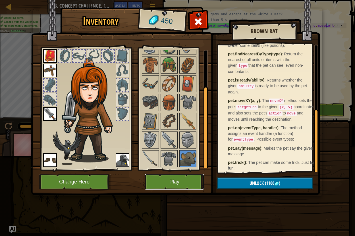
click at [181, 175] on button "Play" at bounding box center [174, 182] width 59 height 16
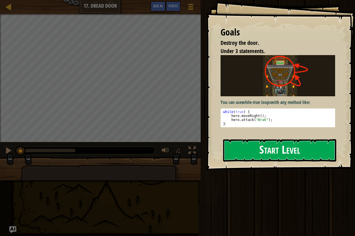
click at [278, 150] on button "Start Level" at bounding box center [279, 150] width 113 height 22
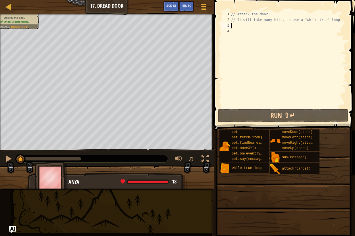
click at [234, 25] on div "// Attack the door! // It will take many hits, so use a "while-true" loop." at bounding box center [288, 65] width 117 height 108
type textarea "w"
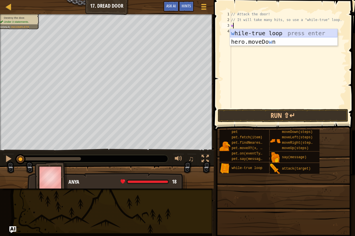
click at [256, 32] on div "w [PERSON_NAME]-true loop press enter hero.moveDo w n press enter" at bounding box center [284, 46] width 108 height 34
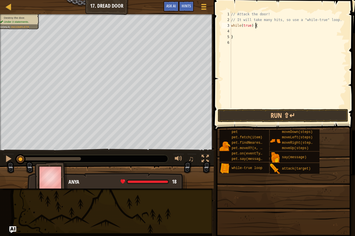
click at [257, 26] on div "// Attack the door! // It will take many hits, so use a "while-true" loop. whil…" at bounding box center [288, 65] width 117 height 108
click at [263, 32] on div "// Attack the door! // It will take many hits, so use a "while-true" loop. whil…" at bounding box center [288, 59] width 117 height 97
click at [238, 34] on div "// Attack the door! // It will take many hits, so use a "while-true" loop. whil…" at bounding box center [288, 65] width 117 height 108
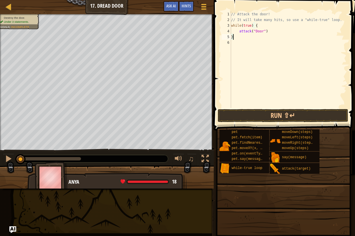
click at [239, 32] on div "// Attack the door! // It will take many hits, so use a "while-true" loop. whil…" at bounding box center [288, 65] width 117 height 108
click at [232, 32] on div "// Attack the door! // It will take many hits, so use a "while-true" loop. whil…" at bounding box center [288, 65] width 117 height 108
click at [303, 113] on button "Run ⇧↵" at bounding box center [283, 115] width 131 height 13
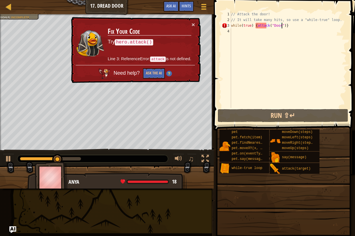
click at [269, 28] on div "// Attack the door! // It will take many hits, so use a "while-true" loop. whil…" at bounding box center [288, 65] width 117 height 108
click at [266, 27] on div "// Attack the door! // It will take many hits, so use a "while-true" loop. whil…" at bounding box center [288, 65] width 117 height 108
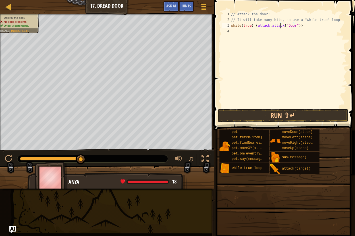
scroll to position [3, 4]
click at [284, 116] on button "Run ⇧↵" at bounding box center [283, 115] width 131 height 13
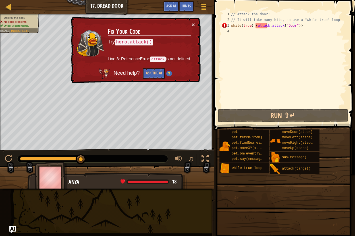
click at [266, 27] on div "// Attack the door! // It will take many hits, so use a "while-true" loop. whil…" at bounding box center [288, 65] width 117 height 108
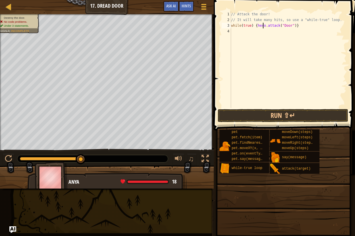
scroll to position [3, 3]
type textarea "while(true) {hero.attack("Door")}"
click at [294, 115] on button "Run ⇧↵" at bounding box center [283, 115] width 131 height 13
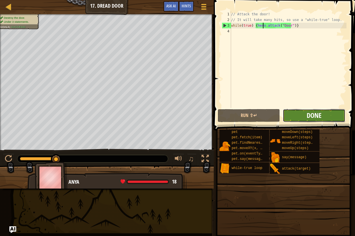
click at [317, 113] on span "Done" at bounding box center [314, 115] width 15 height 9
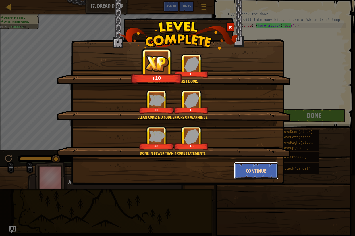
click at [270, 171] on button "Continue" at bounding box center [256, 170] width 44 height 17
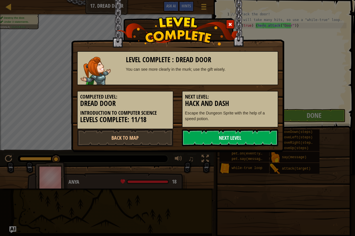
click at [227, 134] on link "Next Level" at bounding box center [230, 137] width 96 height 17
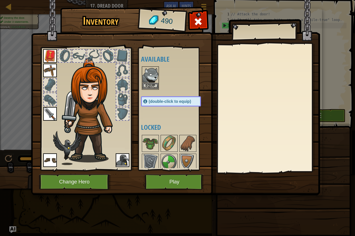
click at [152, 75] on img at bounding box center [150, 75] width 16 height 16
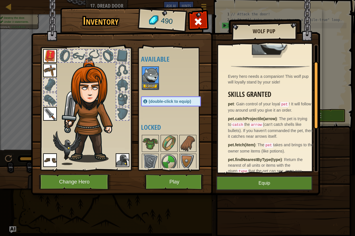
scroll to position [115, 0]
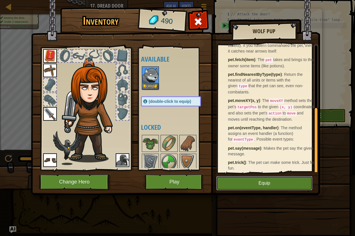
click at [265, 181] on button "Equip" at bounding box center [264, 183] width 96 height 14
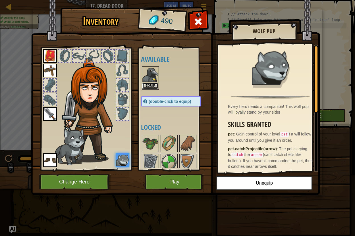
click at [149, 84] on button "Equip" at bounding box center [150, 86] width 16 height 6
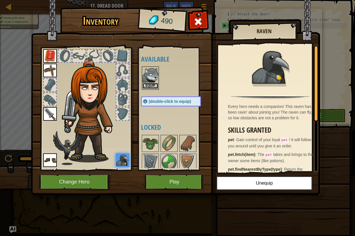
click at [145, 86] on button "Equip" at bounding box center [150, 86] width 16 height 6
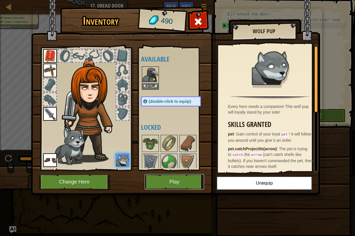
click at [176, 180] on button "Play" at bounding box center [174, 182] width 59 height 16
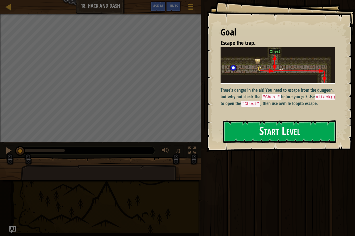
click at [290, 127] on button "Start Level" at bounding box center [279, 132] width 113 height 22
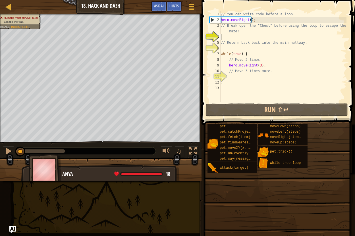
click at [257, 20] on div "// You can write code before a loop. hero . moveRight ( ) ; // Break open the "…" at bounding box center [283, 62] width 127 height 102
type textarea "hero.moveRight();"
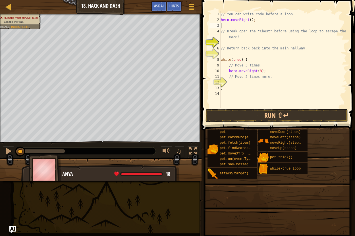
scroll to position [3, 0]
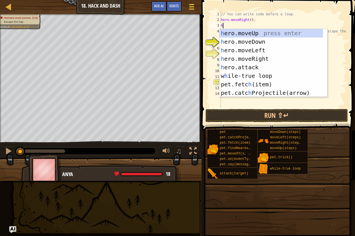
type textarea "he"
click at [241, 31] on div "he ro.moveUp press enter he ro.moveDown press enter he ro.moveLeft press enter …" at bounding box center [271, 71] width 103 height 85
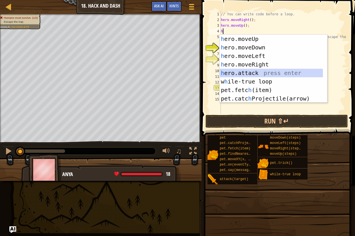
click at [263, 72] on div "h ero.moveUp press enter h ero.moveDown press enter h ero.moveLeft press enter …" at bounding box center [271, 77] width 103 height 85
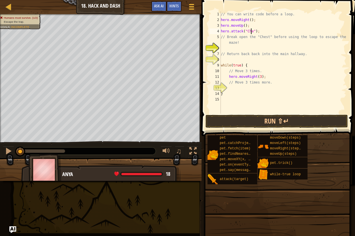
scroll to position [3, 3]
type textarea "hero.attack("Chest");"
click at [243, 47] on div "// You can write code before a loop. hero . moveRight ( ) ; hero . moveUp ( ) ;…" at bounding box center [283, 68] width 127 height 114
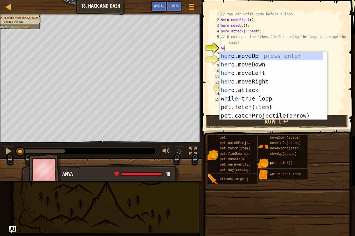
type textarea "her"
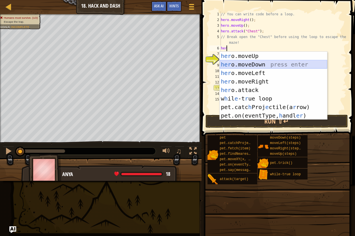
click at [255, 63] on div "her o.moveUp press enter her o.moveDown press enter her o.moveLeft press enter …" at bounding box center [274, 94] width 108 height 85
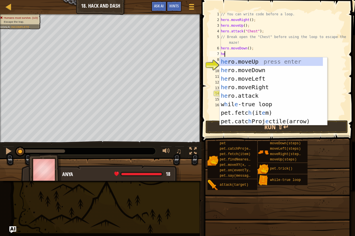
type textarea "her"
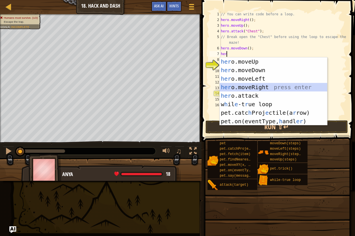
click at [260, 84] on div "her o.moveUp press enter her o.moveDown press enter her o.moveLeft press enter …" at bounding box center [274, 99] width 108 height 85
